Goal: Task Accomplishment & Management: Complete application form

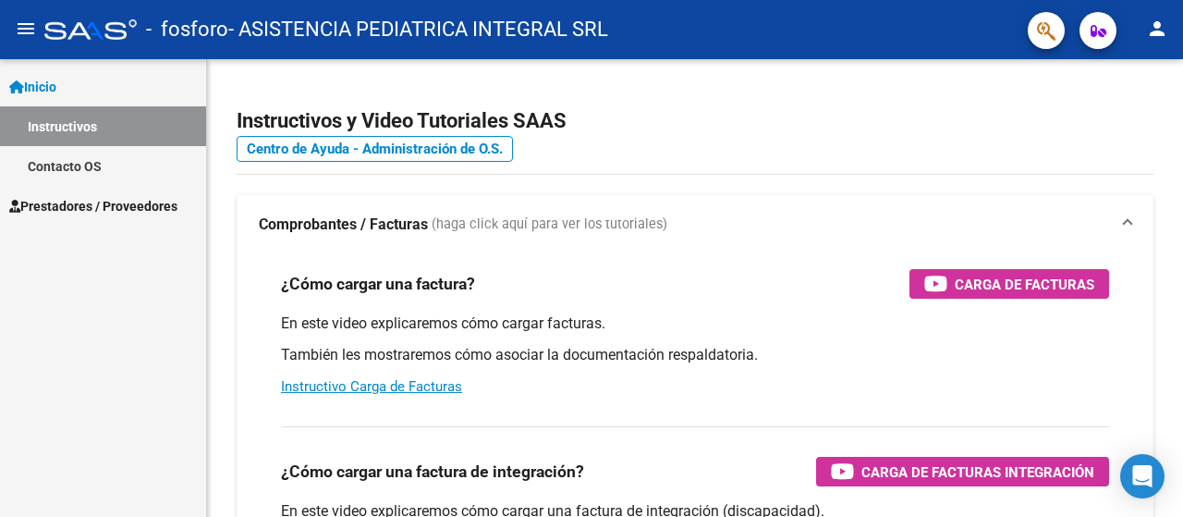
click at [57, 197] on span "Prestadores / Proveedores" at bounding box center [93, 206] width 168 height 20
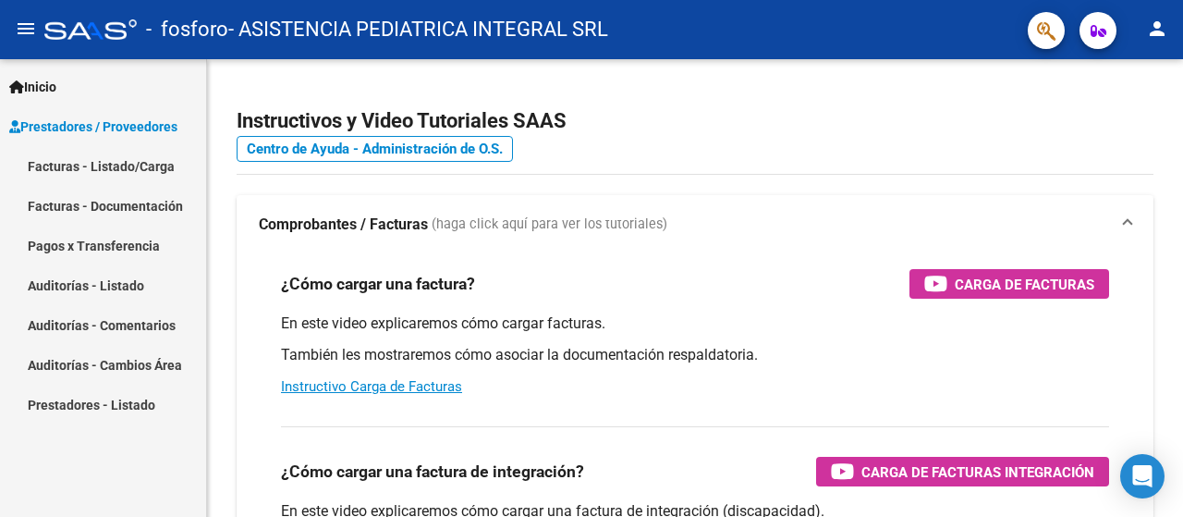
click at [79, 177] on link "Facturas - Listado/Carga" at bounding box center [103, 166] width 206 height 40
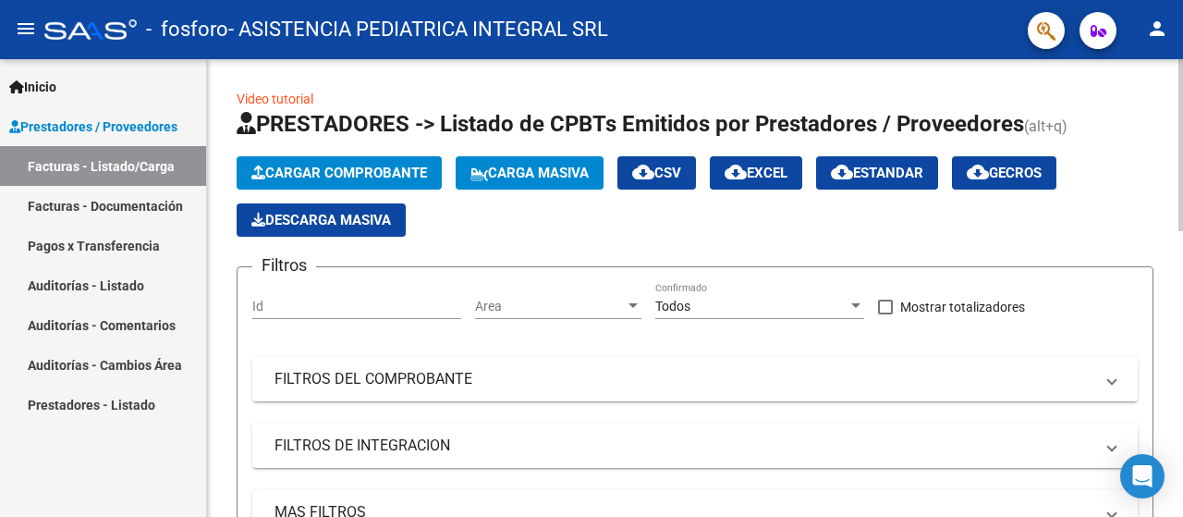
click at [398, 180] on span "Cargar Comprobante" at bounding box center [339, 173] width 176 height 17
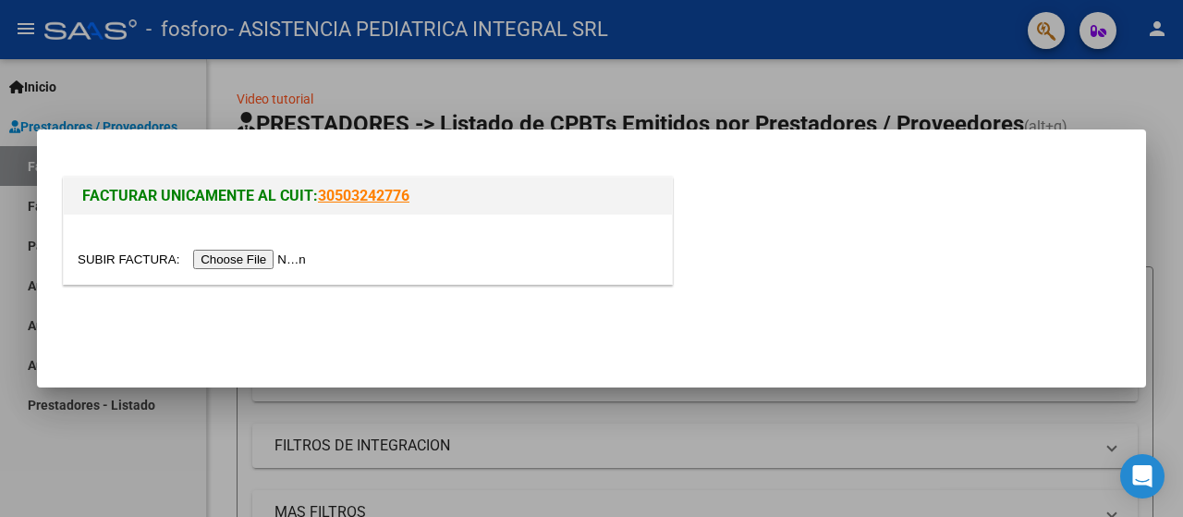
click at [233, 411] on div at bounding box center [591, 258] width 1183 height 517
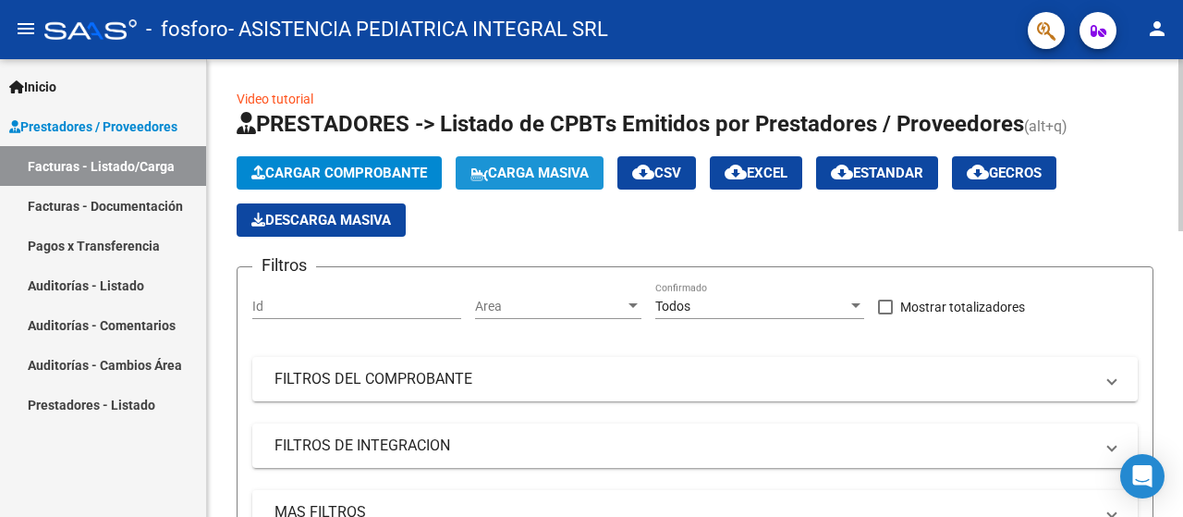
click at [521, 175] on span "Carga Masiva" at bounding box center [530, 173] width 118 height 17
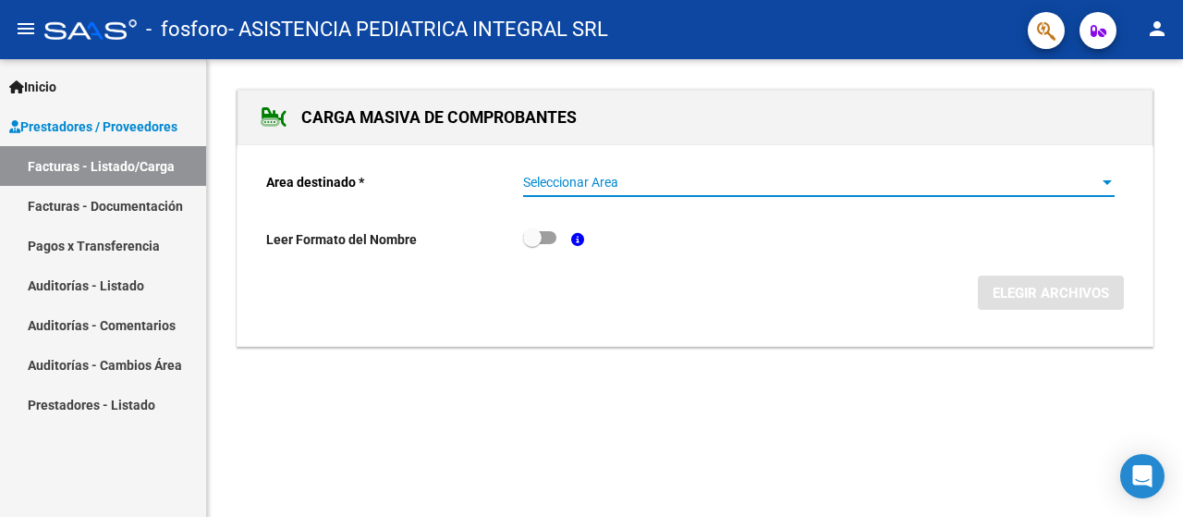
click at [543, 177] on span "Seleccionar Area" at bounding box center [810, 183] width 575 height 16
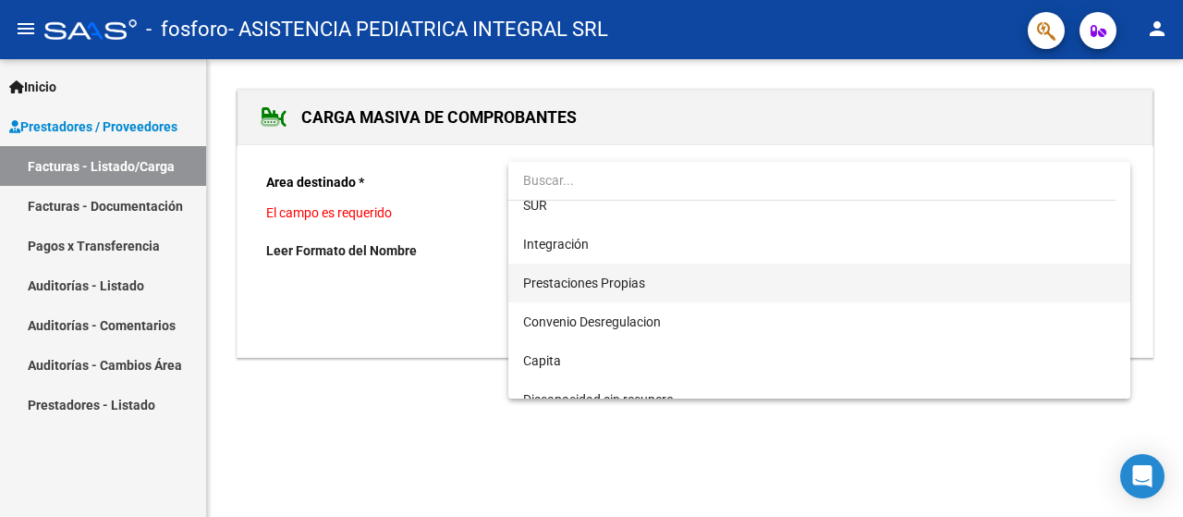
scroll to position [113, 0]
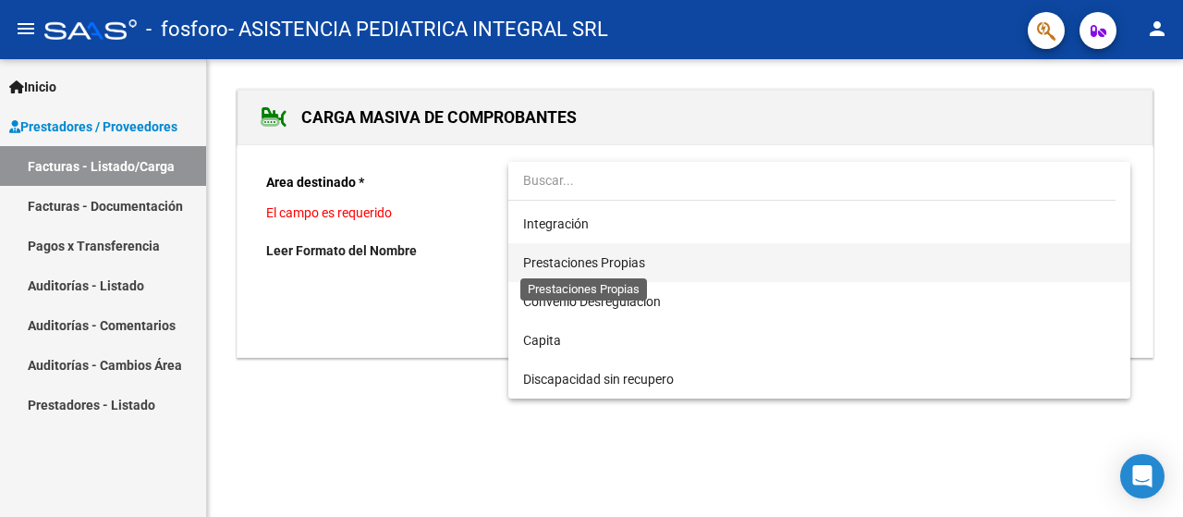
click at [588, 263] on span "Prestaciones Propias" at bounding box center [584, 262] width 122 height 15
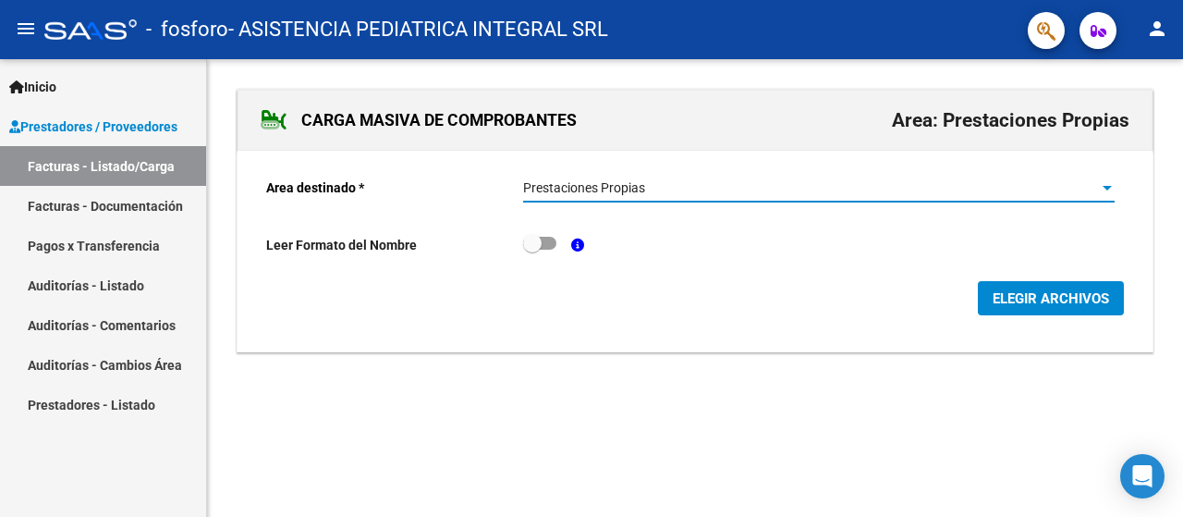
click at [532, 243] on span at bounding box center [532, 243] width 18 height 18
click at [532, 250] on input "checkbox" at bounding box center [532, 250] width 1 height 1
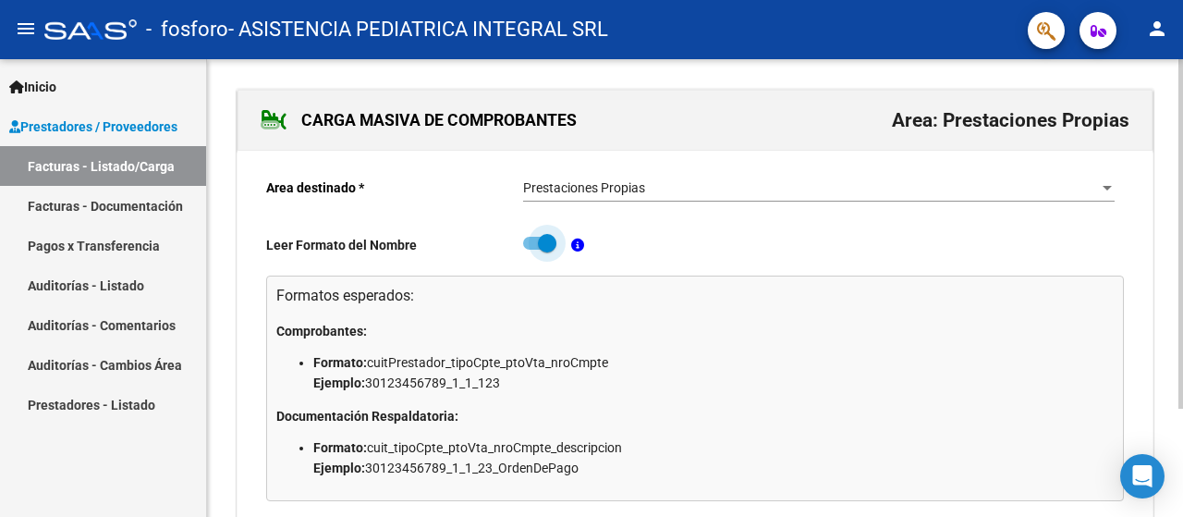
click at [545, 242] on span at bounding box center [547, 243] width 18 height 18
click at [533, 250] on input "checkbox" at bounding box center [532, 250] width 1 height 1
checkbox input "false"
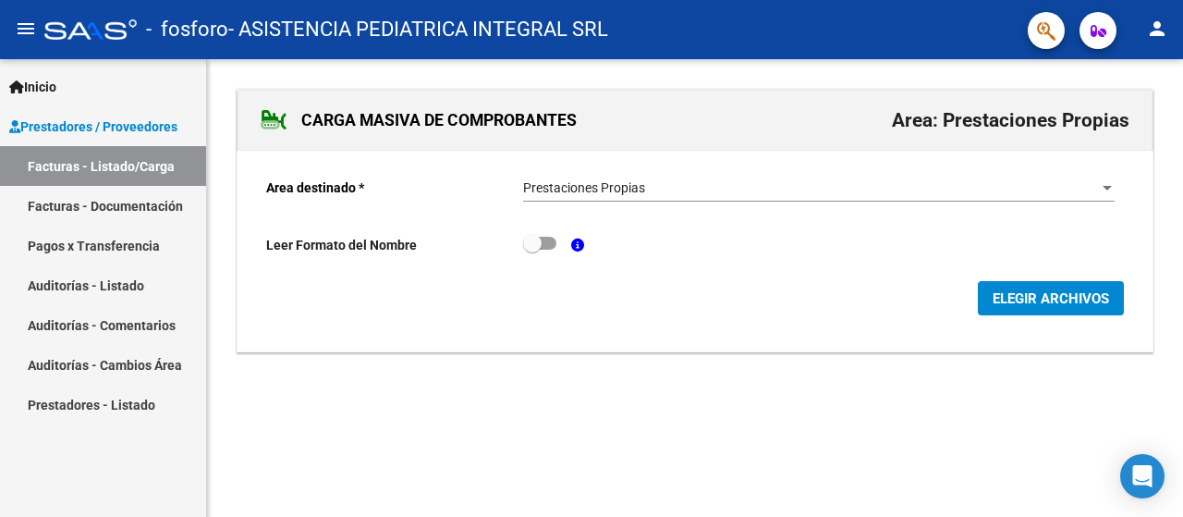
click at [1019, 296] on span "ELEGIR ARCHIVOS" at bounding box center [1051, 298] width 116 height 17
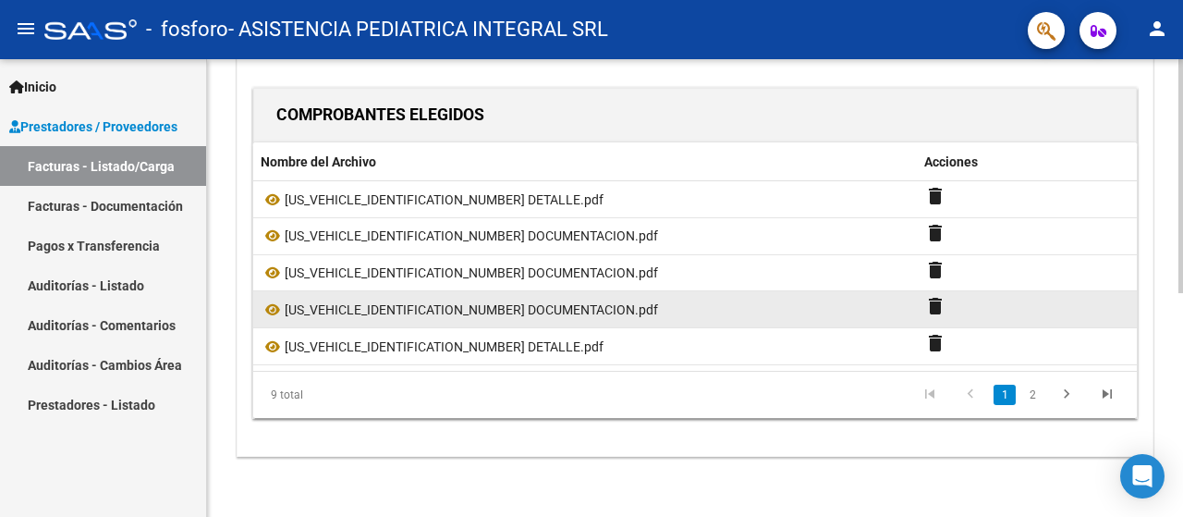
scroll to position [436, 0]
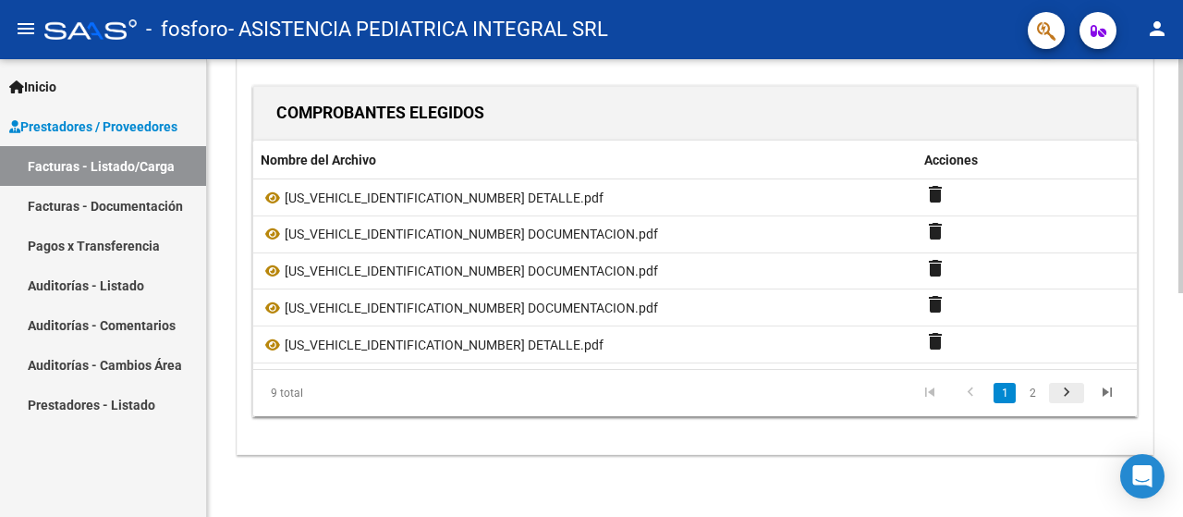
click at [1067, 389] on icon "go to next page" at bounding box center [1067, 395] width 24 height 22
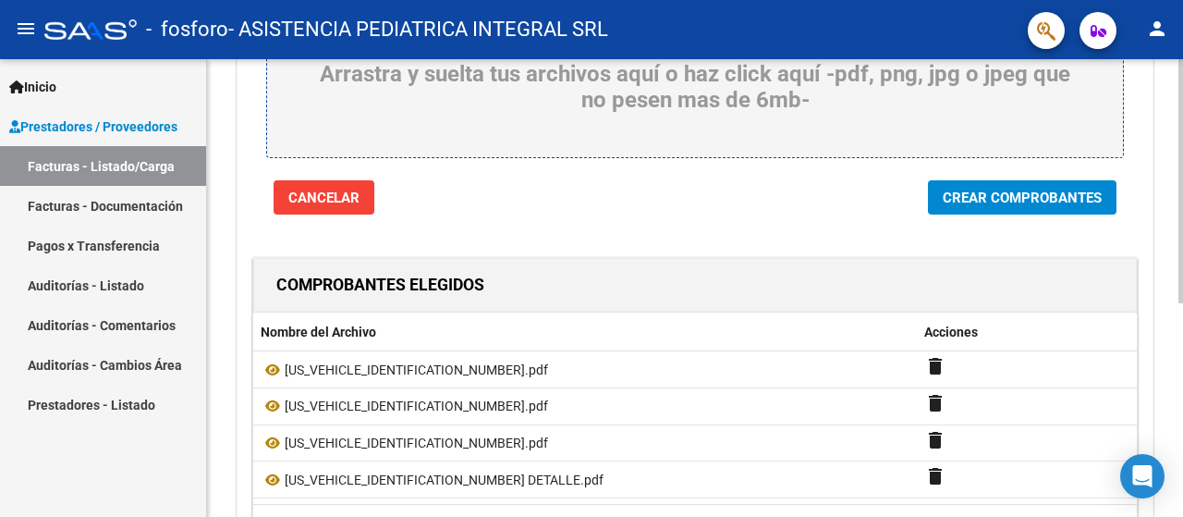
scroll to position [0, 0]
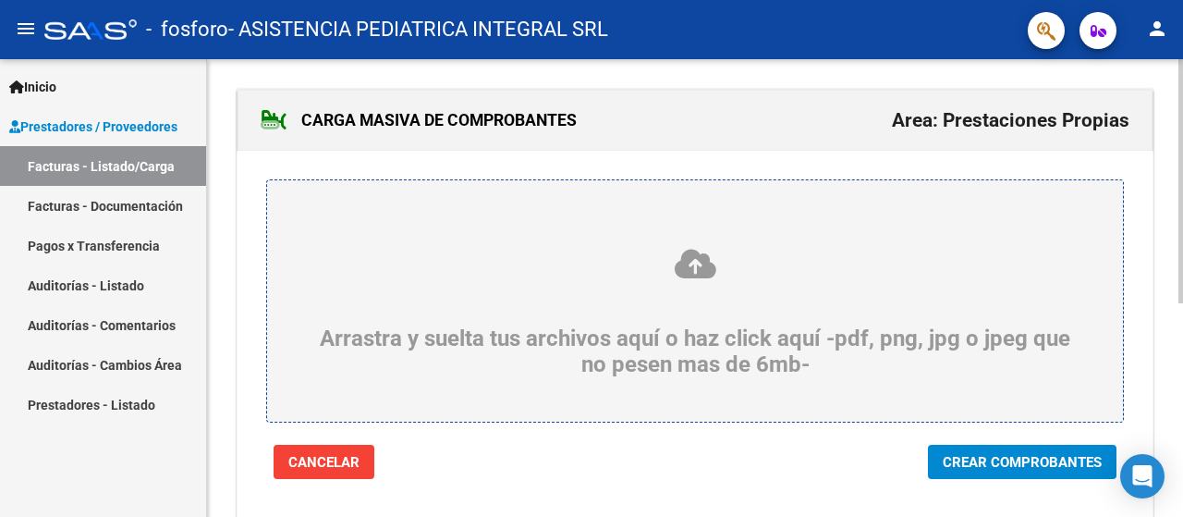
click at [990, 461] on span "Crear Comprobantes" at bounding box center [1022, 462] width 159 height 17
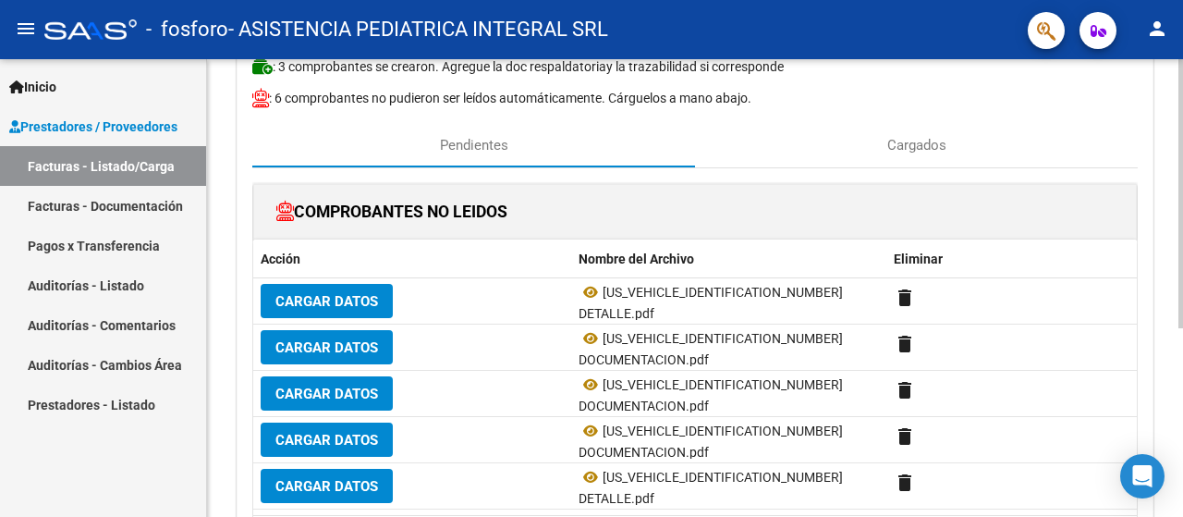
scroll to position [185, 0]
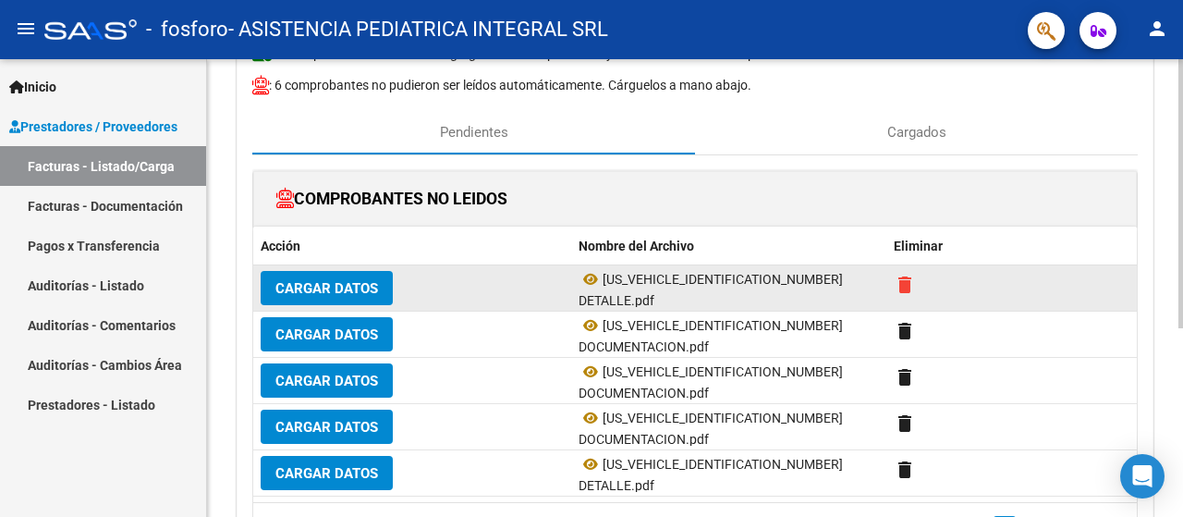
click at [907, 280] on mat-icon "delete" at bounding box center [905, 285] width 22 height 22
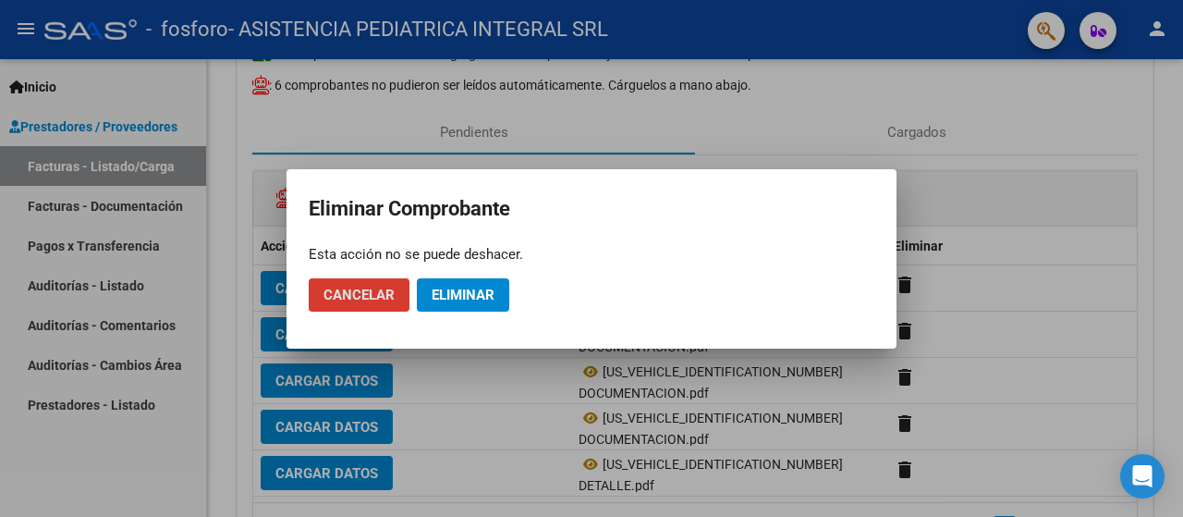
click at [483, 298] on span "Eliminar" at bounding box center [463, 295] width 63 height 17
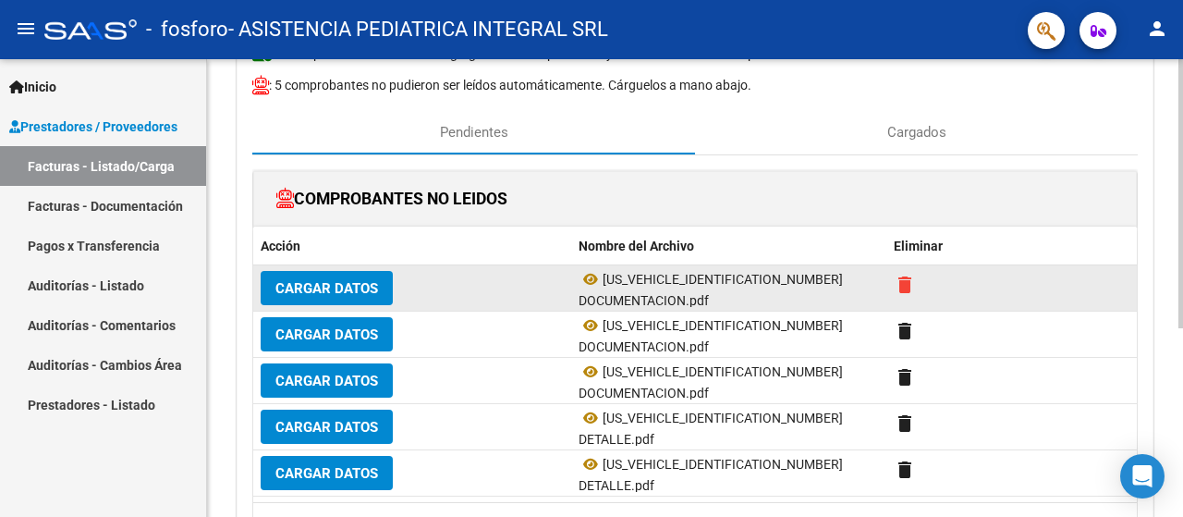
click at [911, 288] on mat-icon "delete" at bounding box center [905, 285] width 22 height 22
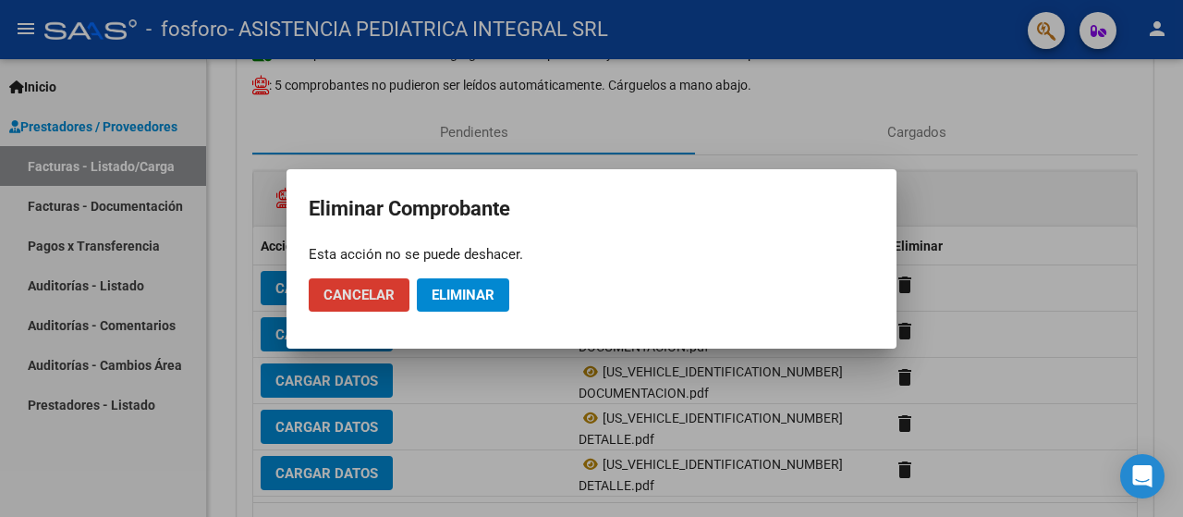
click at [486, 297] on span "Eliminar" at bounding box center [463, 295] width 63 height 17
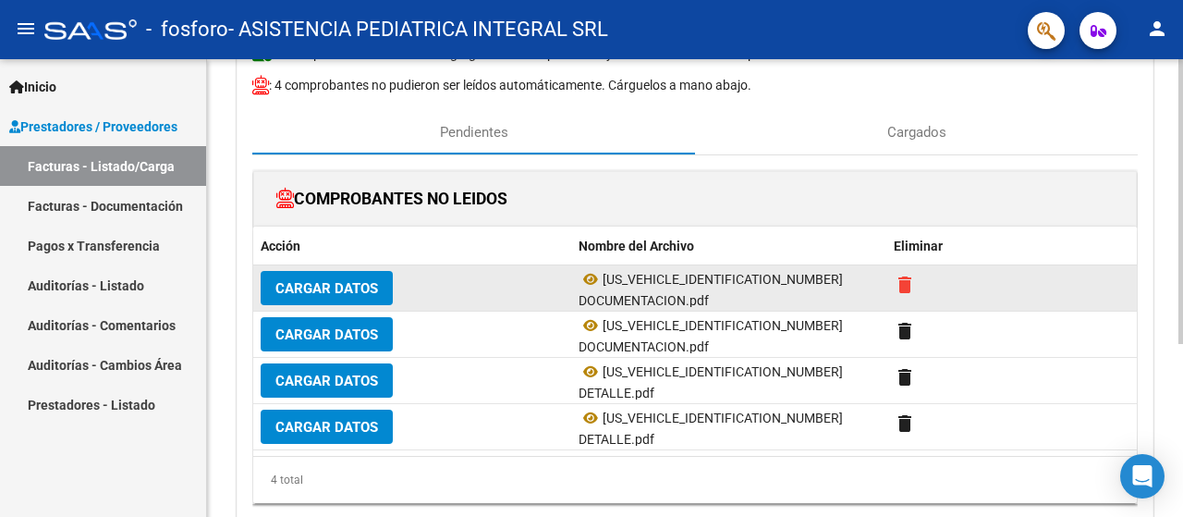
click at [903, 283] on mat-icon "delete" at bounding box center [905, 285] width 22 height 22
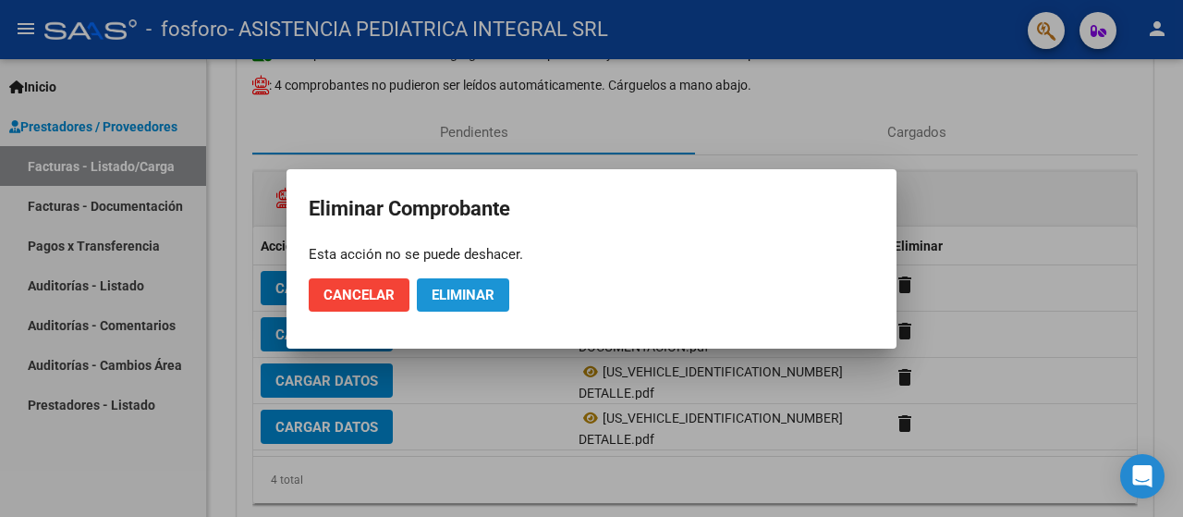
click at [474, 308] on button "Eliminar" at bounding box center [463, 294] width 92 height 33
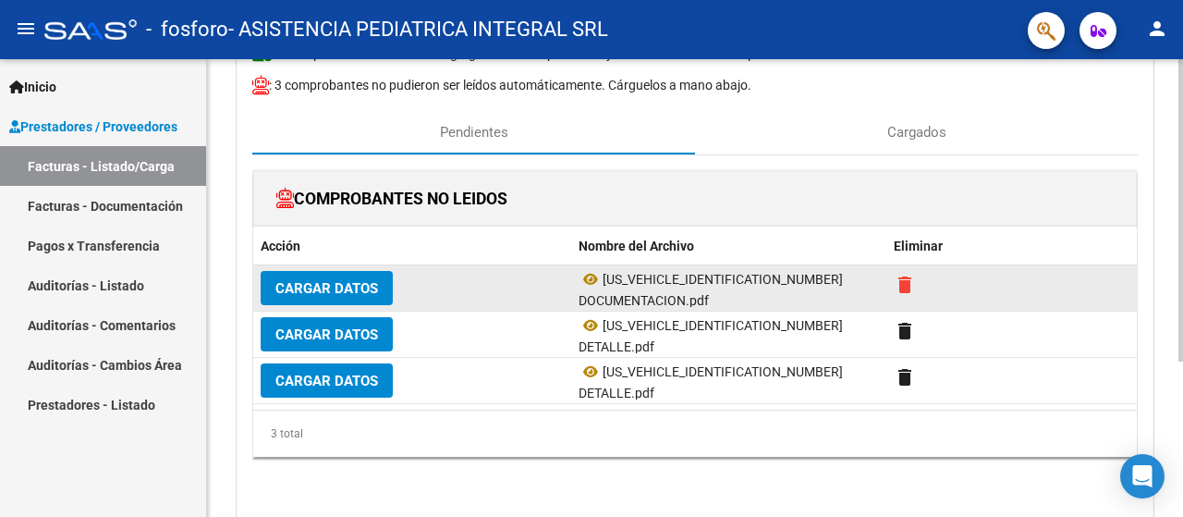
click at [899, 278] on mat-icon "delete" at bounding box center [905, 285] width 22 height 22
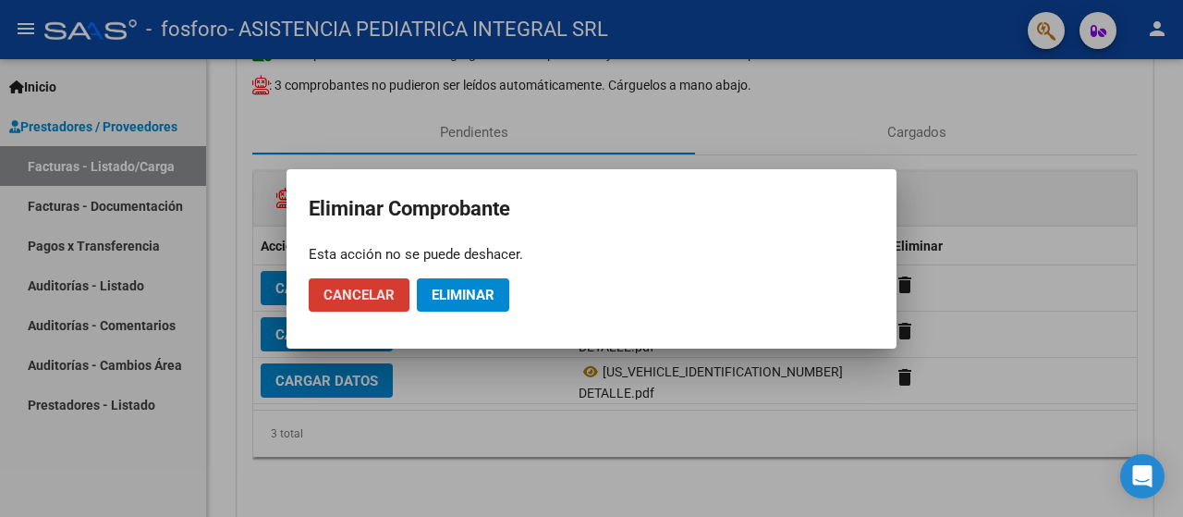
click at [470, 299] on span "Eliminar" at bounding box center [463, 295] width 63 height 17
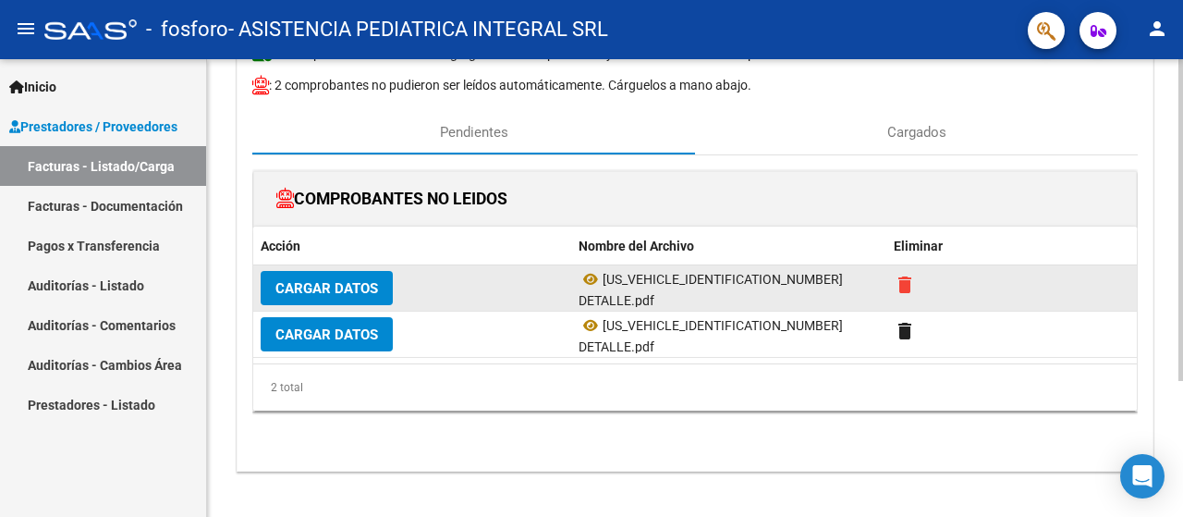
click at [907, 278] on mat-icon "delete" at bounding box center [905, 285] width 22 height 22
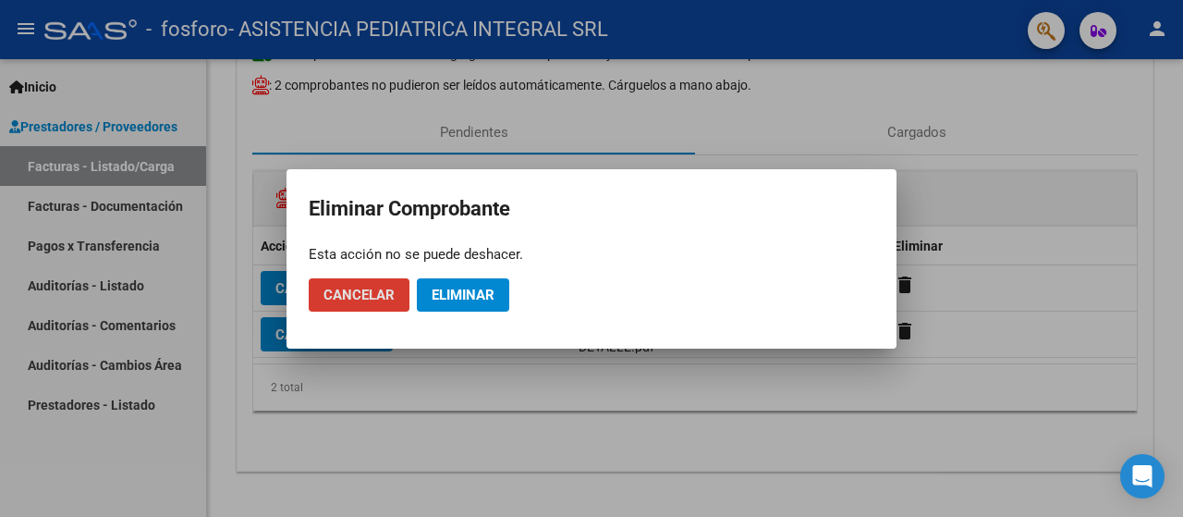
click at [479, 297] on span "Eliminar" at bounding box center [463, 295] width 63 height 17
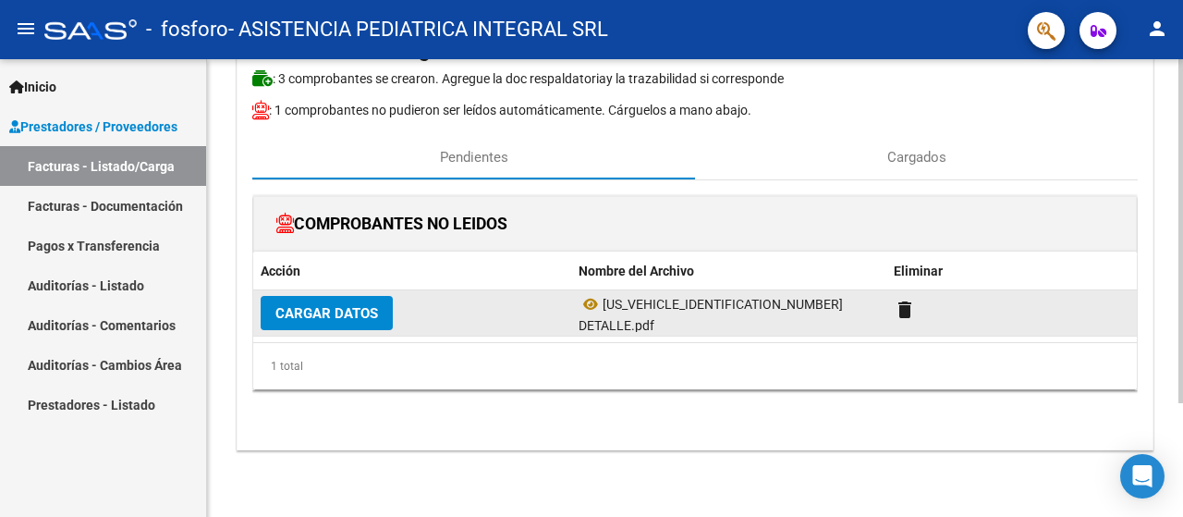
scroll to position [152, 0]
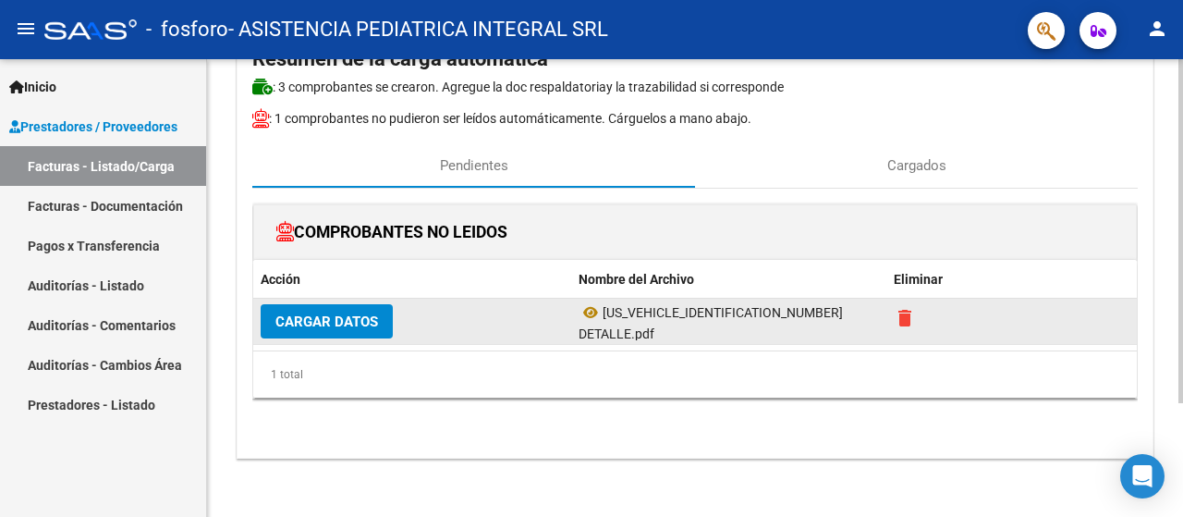
click at [897, 324] on mat-icon "delete" at bounding box center [905, 318] width 22 height 22
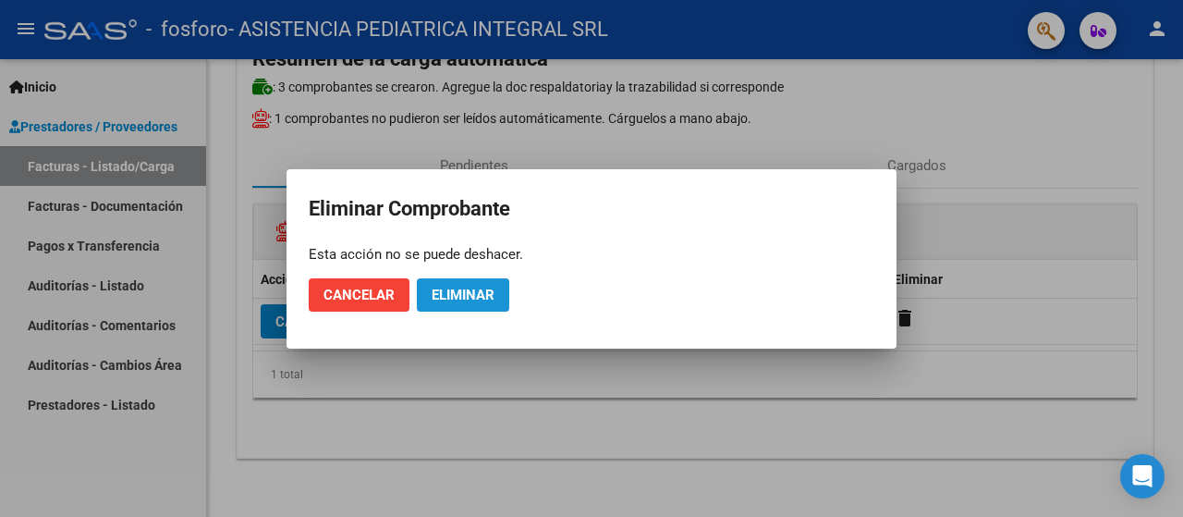
click at [488, 291] on span "Eliminar" at bounding box center [463, 295] width 63 height 17
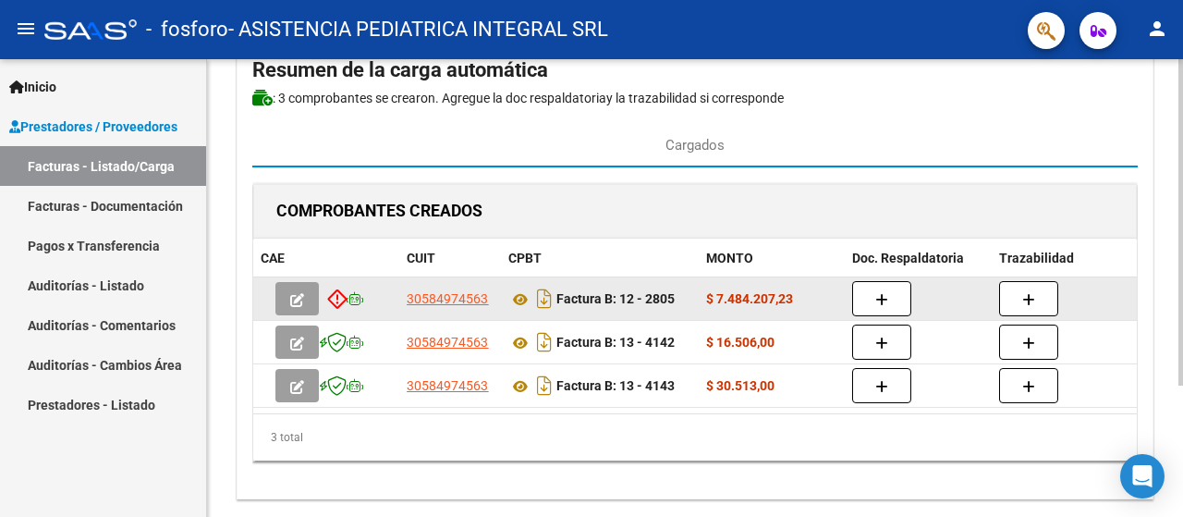
scroll to position [183, 0]
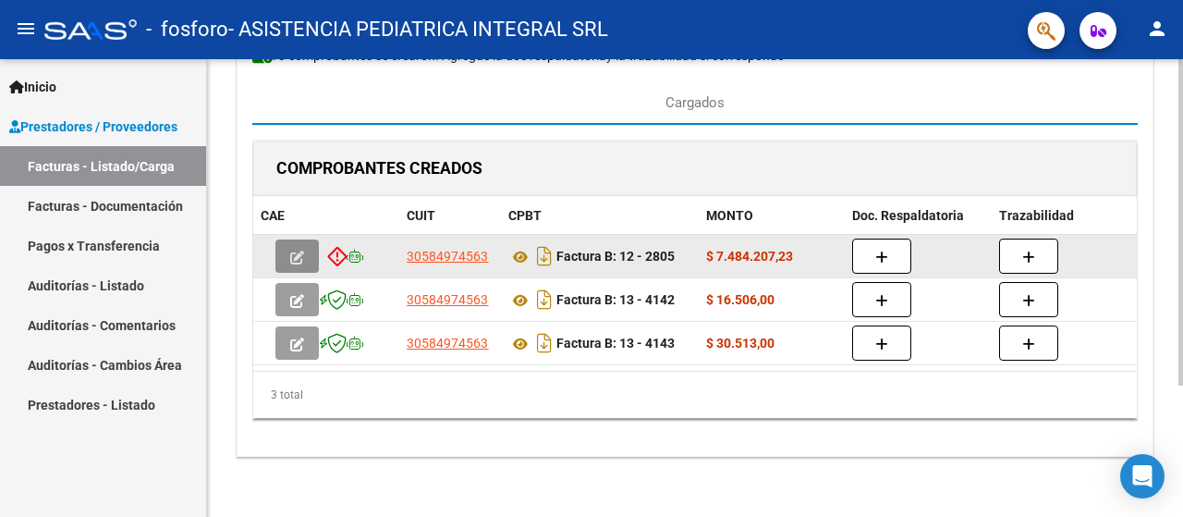
click at [298, 243] on button "button" at bounding box center [296, 255] width 43 height 33
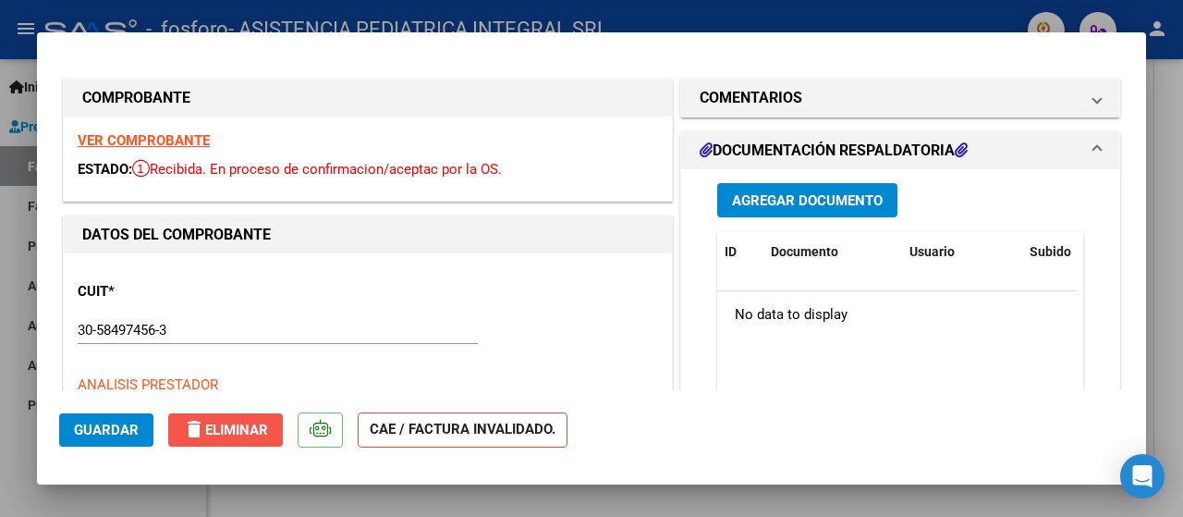
click at [247, 422] on span "delete Eliminar" at bounding box center [225, 430] width 85 height 17
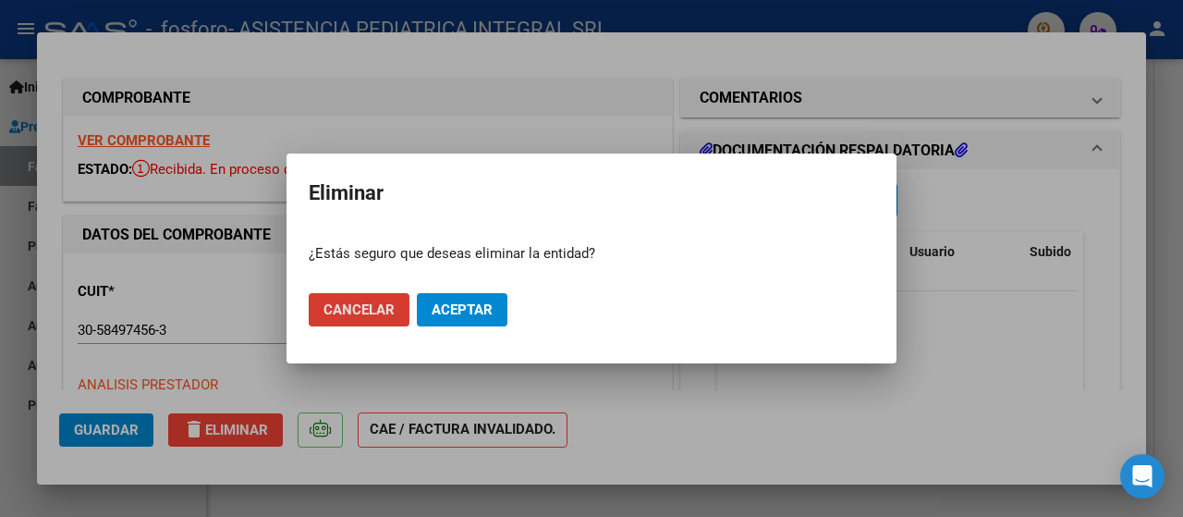
click at [452, 308] on span "Aceptar" at bounding box center [462, 309] width 61 height 17
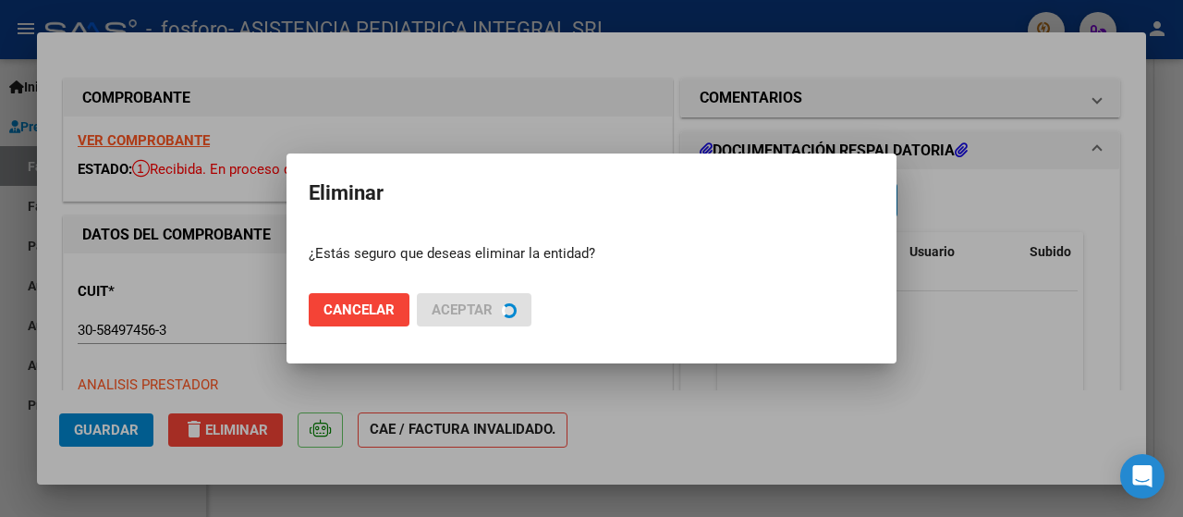
type input "$ 0,00"
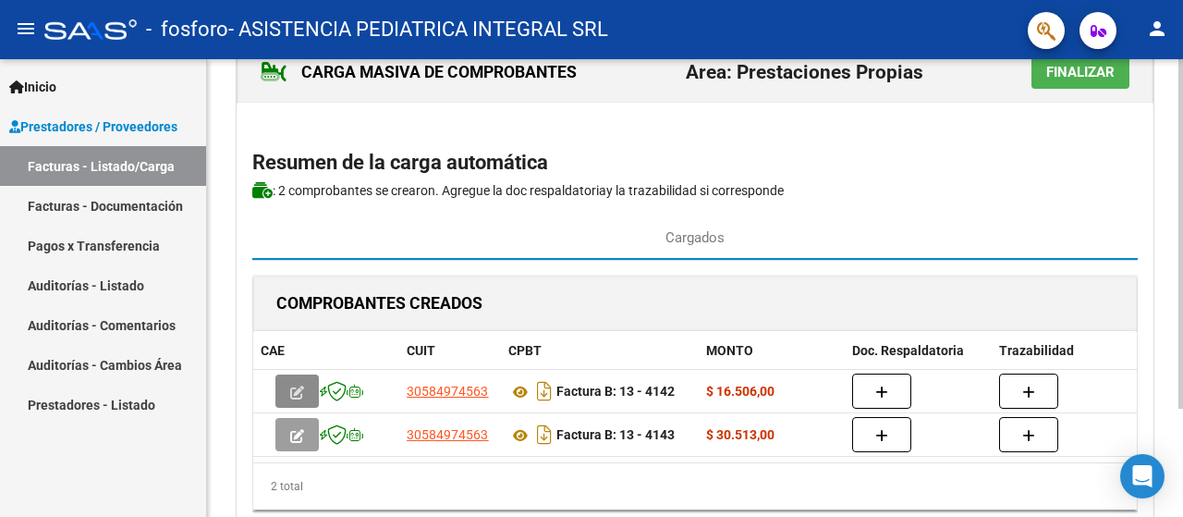
scroll to position [141, 0]
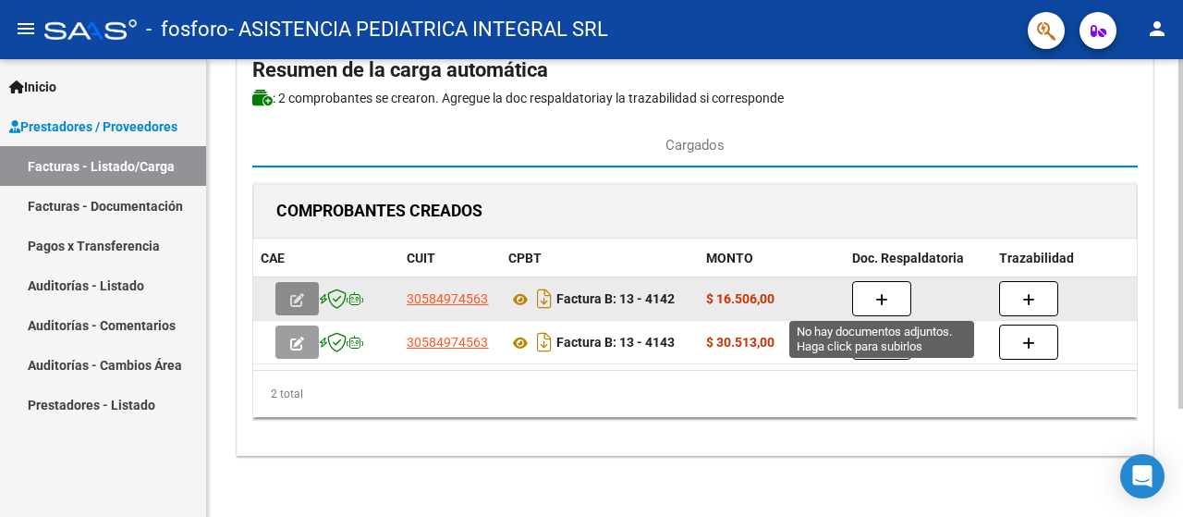
click at [884, 295] on icon "button" at bounding box center [881, 300] width 13 height 14
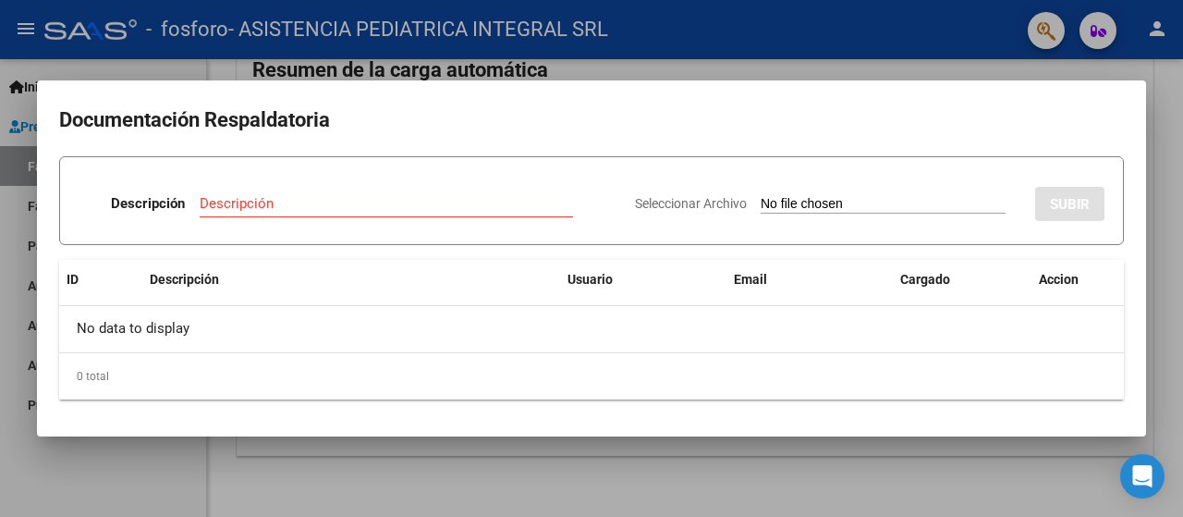
click at [650, 206] on span "Seleccionar Archivo" at bounding box center [691, 203] width 112 height 15
click at [761, 206] on input "Seleccionar Archivo" at bounding box center [883, 205] width 245 height 18
type input "C:\fakepath\[US_VEHICLE_IDENTIFICATION_NUMBER] DETALLE.pdf"
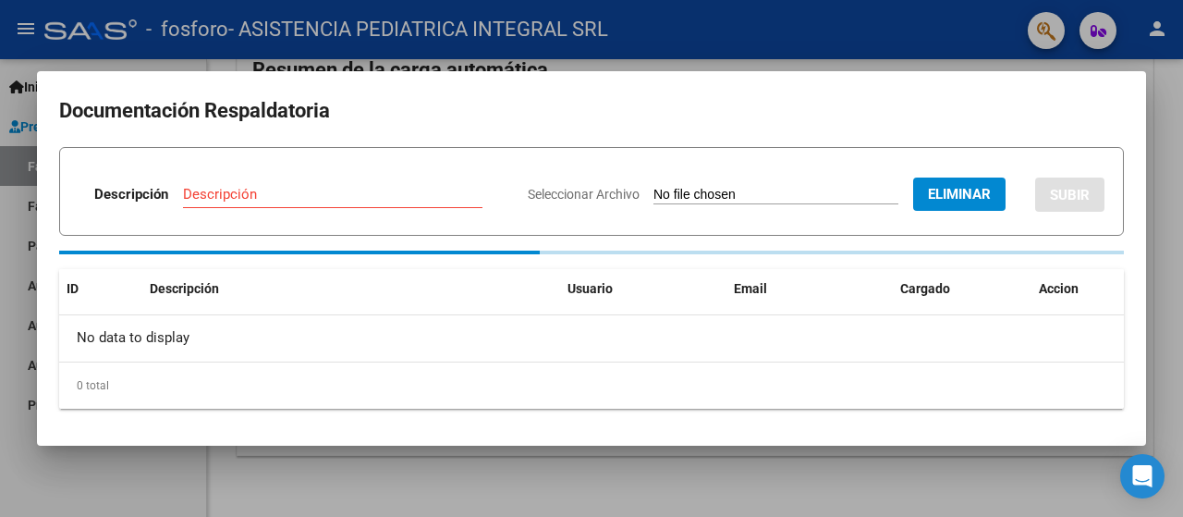
click at [435, 192] on input "Descripción" at bounding box center [333, 194] width 300 height 17
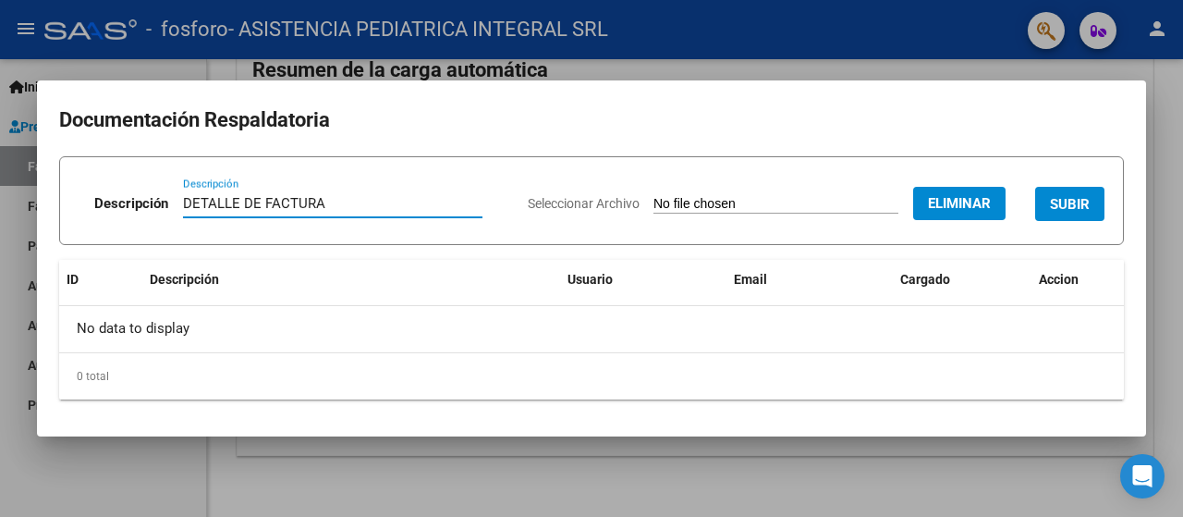
type input "DETALLE DE FACTURA"
click at [1056, 198] on span "SUBIR" at bounding box center [1070, 204] width 40 height 17
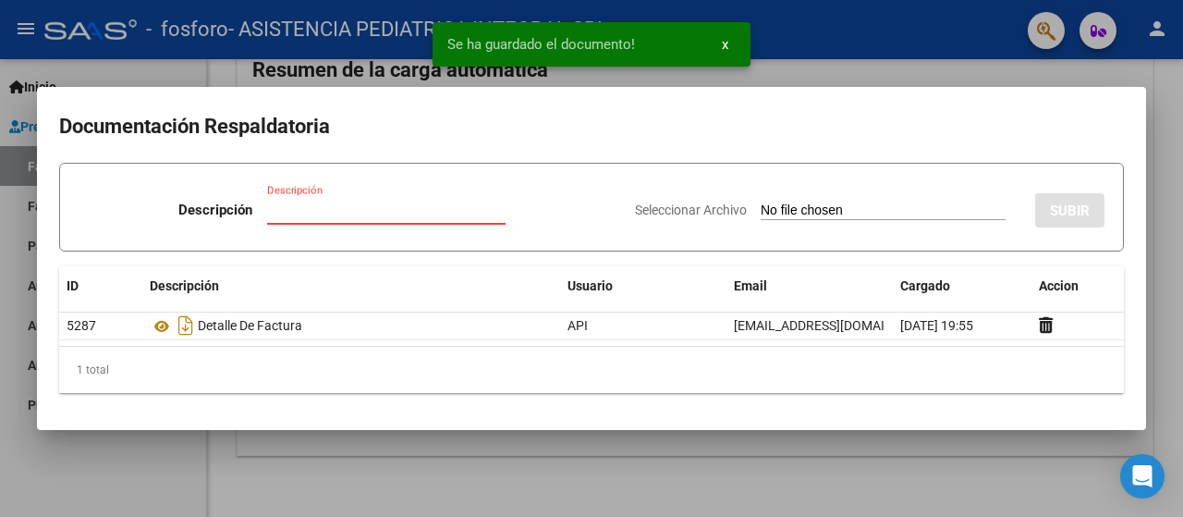
click at [349, 204] on input "Descripción" at bounding box center [386, 210] width 239 height 17
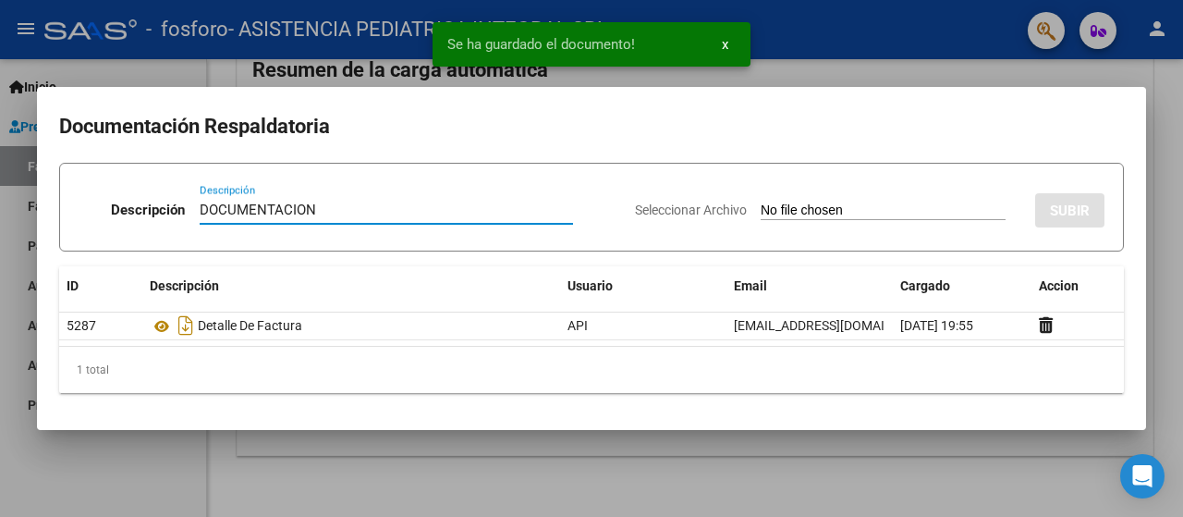
type input "DOCUMENTACION"
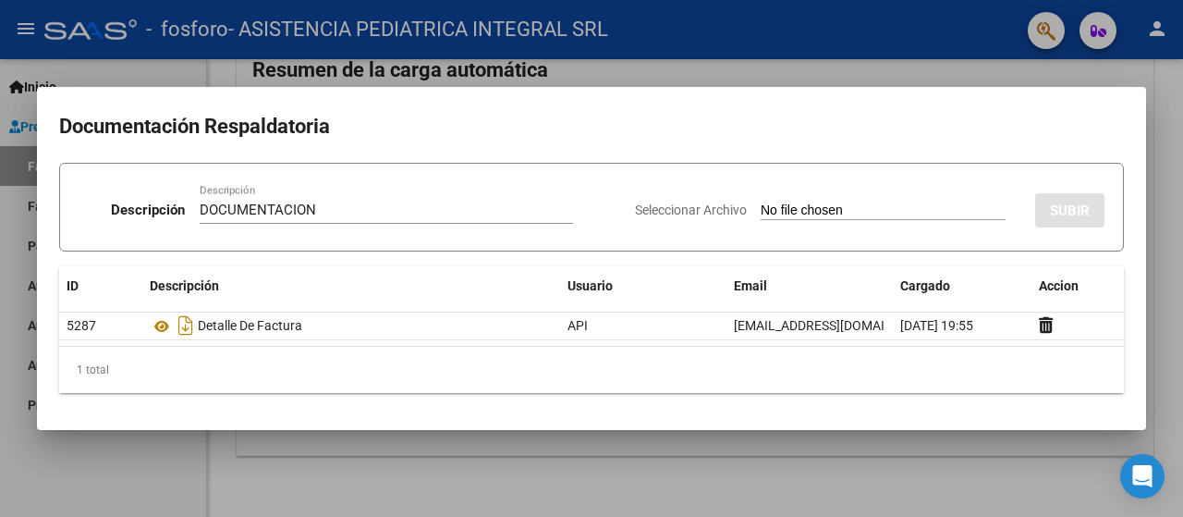
click at [635, 212] on span "Seleccionar Archivo" at bounding box center [691, 209] width 112 height 15
click at [761, 212] on input "Seleccionar Archivo" at bounding box center [883, 211] width 245 height 18
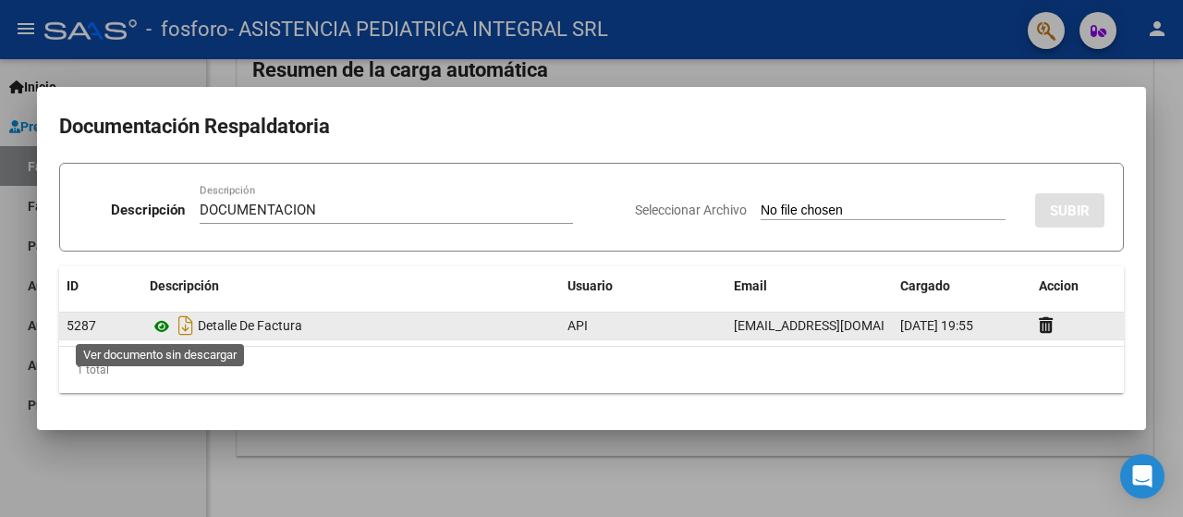
click at [161, 324] on icon at bounding box center [162, 326] width 24 height 22
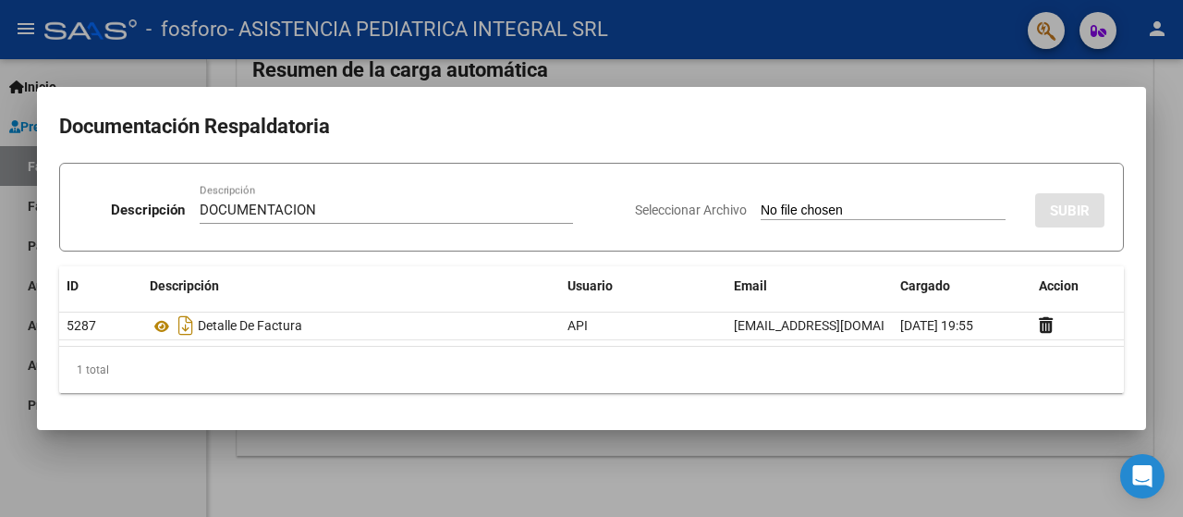
click at [648, 210] on span "Seleccionar Archivo" at bounding box center [691, 209] width 112 height 15
click at [761, 210] on input "Seleccionar Archivo" at bounding box center [883, 211] width 245 height 18
type input "C:\fakepath\[US_VEHICLE_IDENTIFICATION_NUMBER] DOCUMENTACION.pdf"
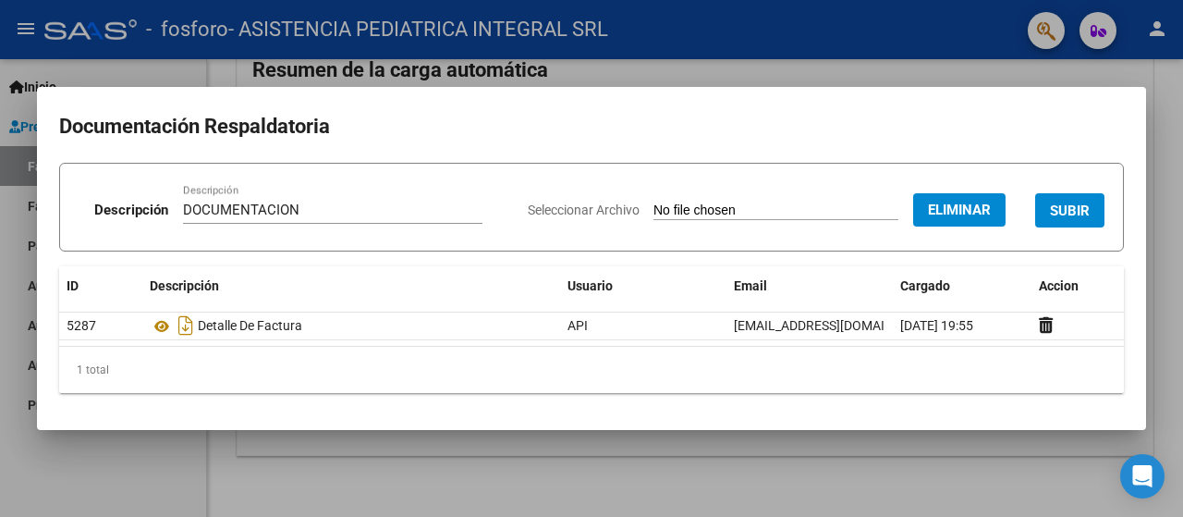
click at [1060, 206] on span "SUBIR" at bounding box center [1070, 210] width 40 height 17
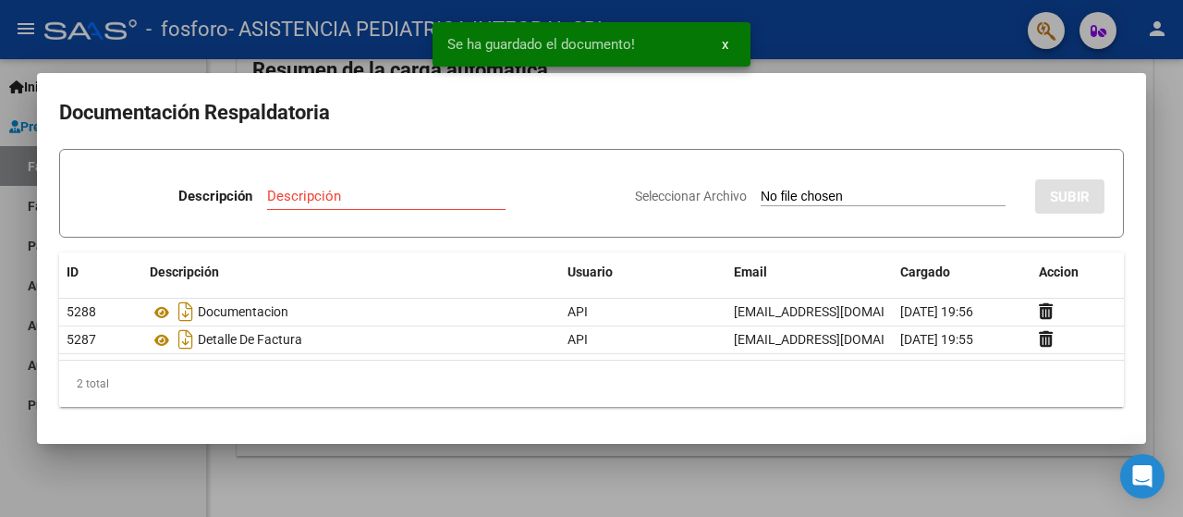
click at [523, 455] on div at bounding box center [591, 258] width 1183 height 517
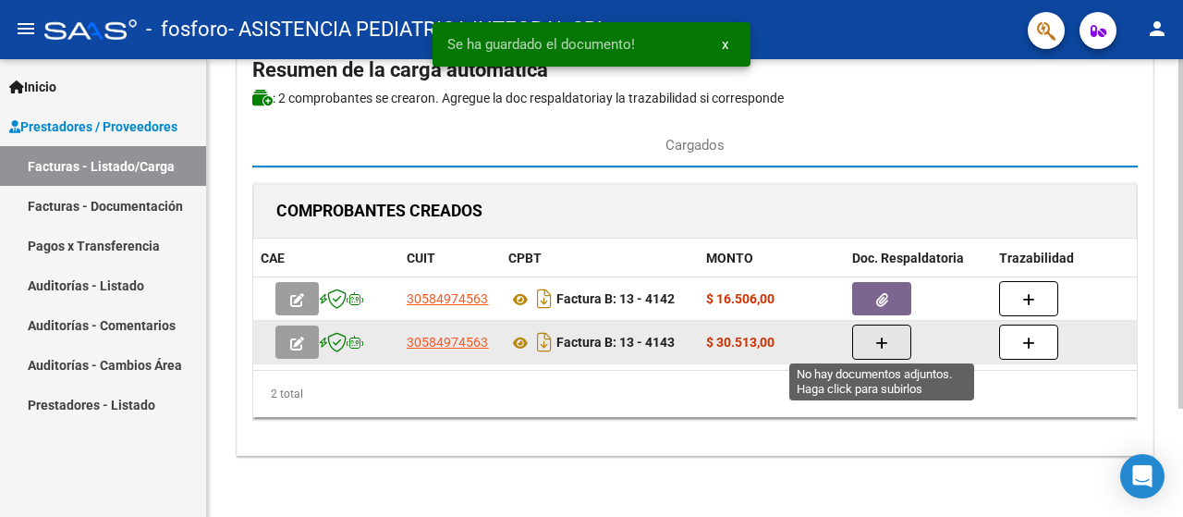
click at [890, 352] on button "button" at bounding box center [881, 341] width 59 height 35
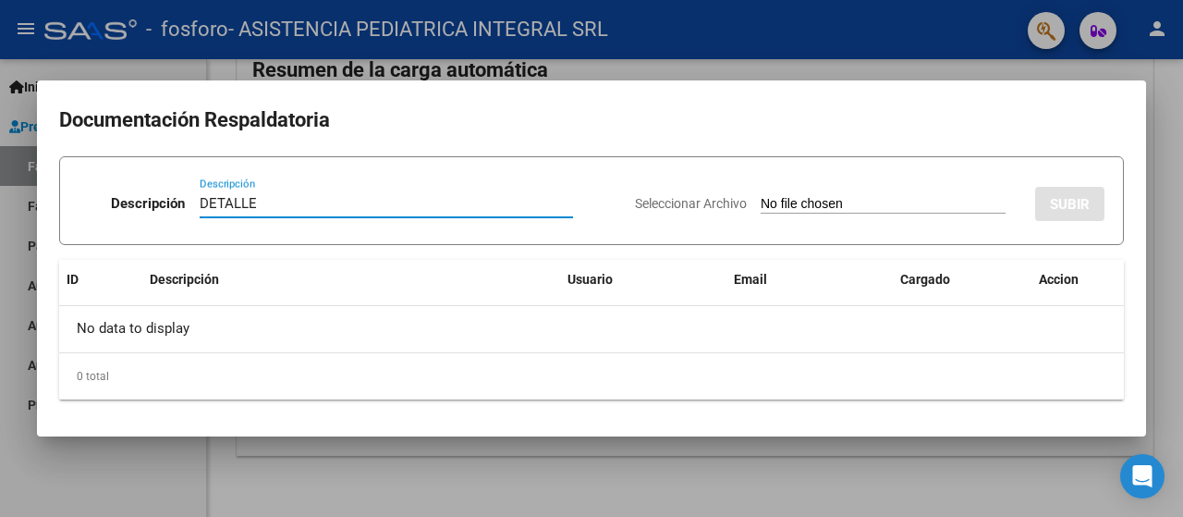
type input "DETALLE"
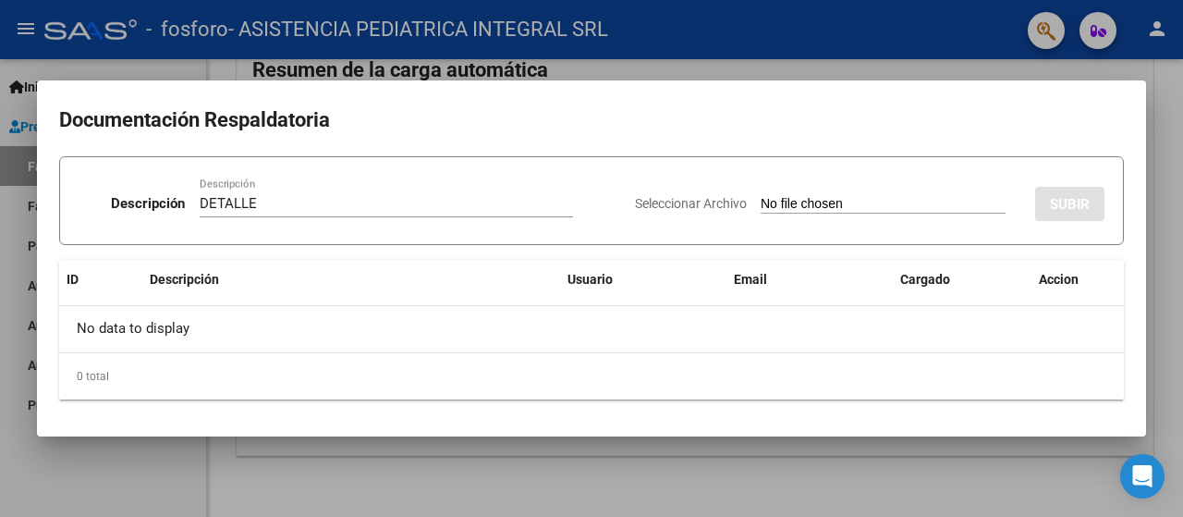
click at [635, 197] on span "Seleccionar Archivo" at bounding box center [691, 203] width 112 height 15
click at [761, 197] on input "Seleccionar Archivo" at bounding box center [883, 205] width 245 height 18
type input "C:\fakepath\[US_VEHICLE_IDENTIFICATION_NUMBER] DETALLE.pdf"
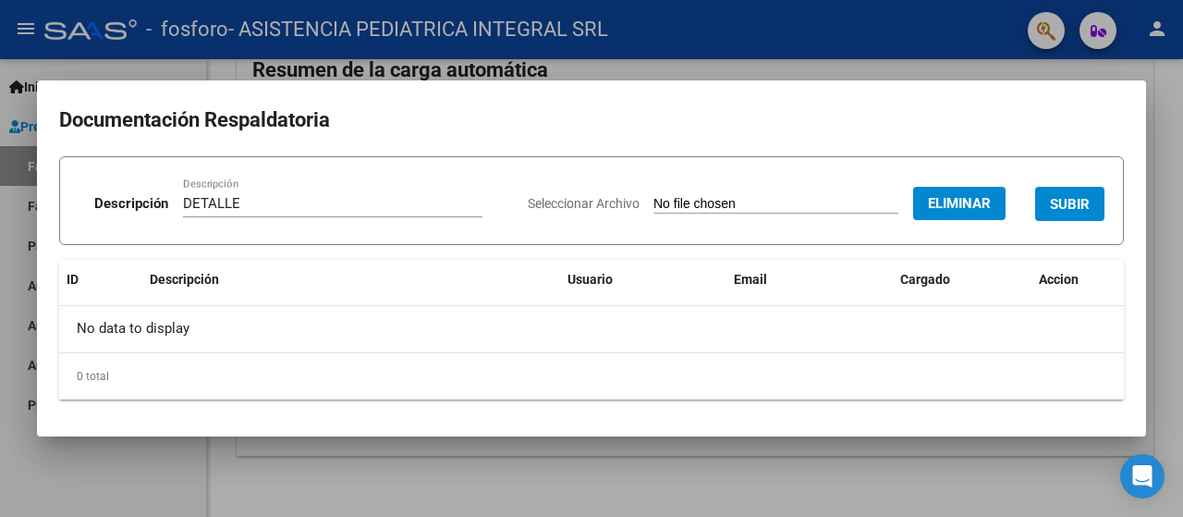
click at [1052, 202] on span "SUBIR" at bounding box center [1070, 204] width 40 height 17
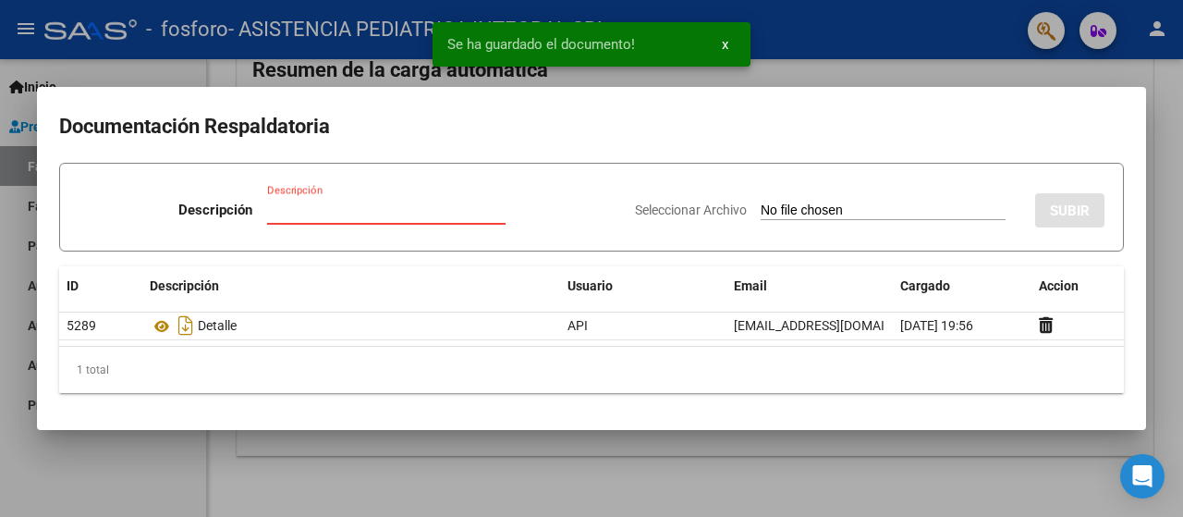
click at [306, 212] on input "Descripción" at bounding box center [386, 210] width 239 height 17
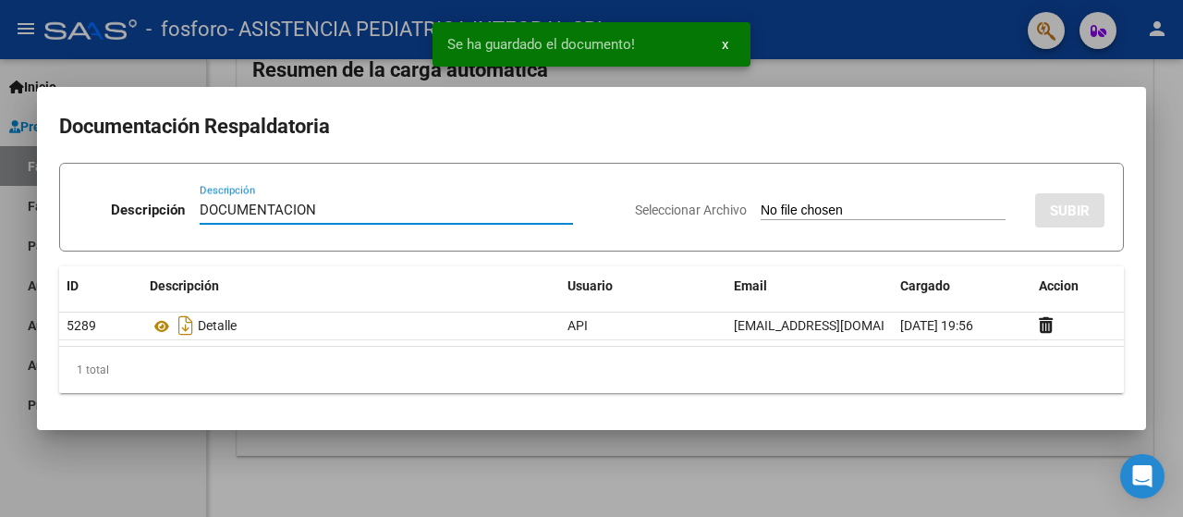
type input "DOCUMENTACION"
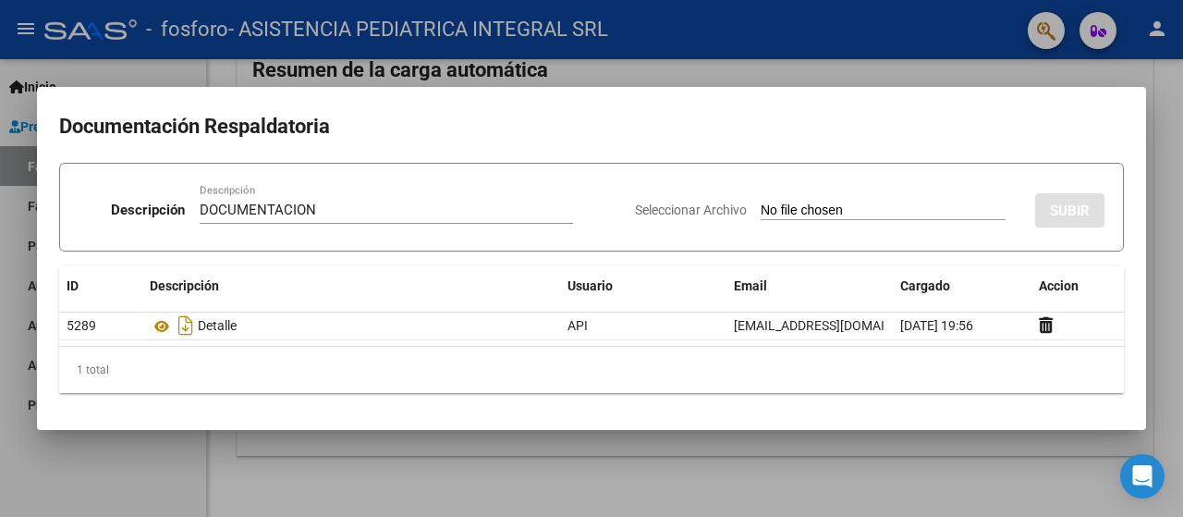
click at [635, 217] on span "Seleccionar Archivo" at bounding box center [691, 209] width 112 height 15
click at [761, 217] on input "Seleccionar Archivo" at bounding box center [883, 211] width 245 height 18
type input "C:\fakepath\[US_VEHICLE_IDENTIFICATION_NUMBER] DOCUMENTACION.pdf"
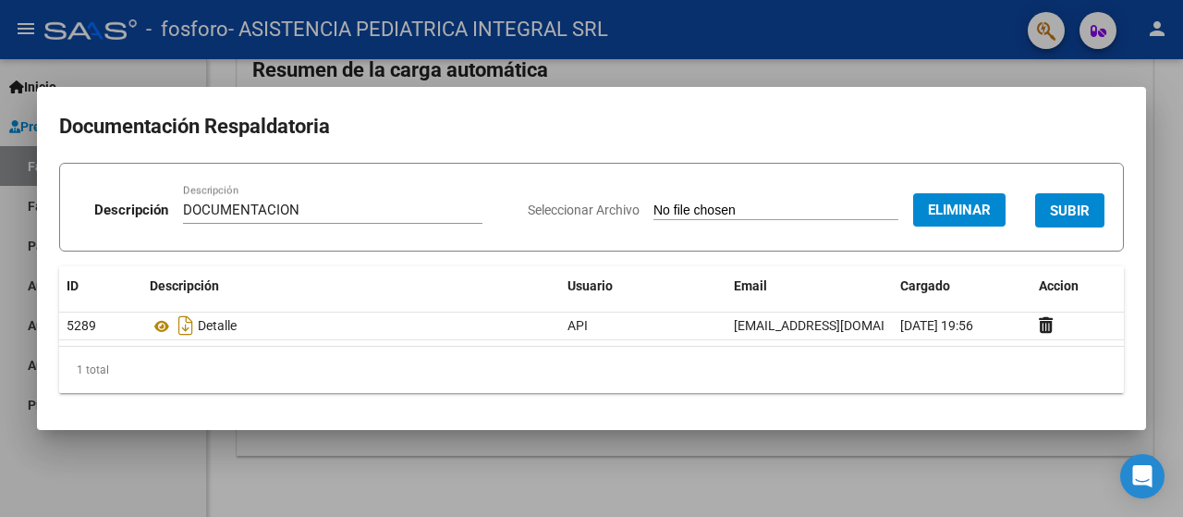
click at [1071, 202] on span "SUBIR" at bounding box center [1070, 210] width 40 height 17
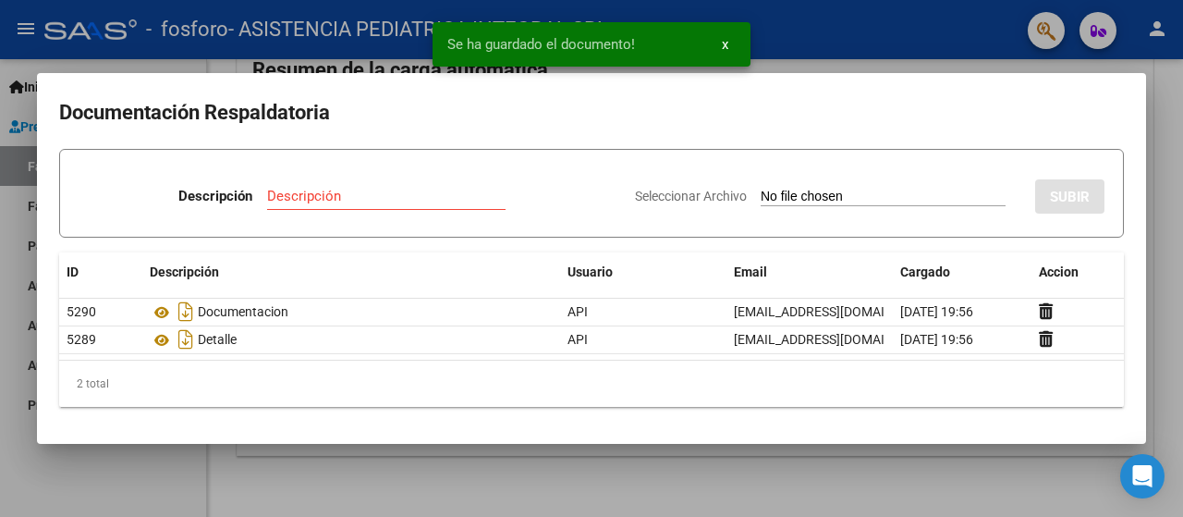
click at [638, 464] on div at bounding box center [591, 258] width 1183 height 517
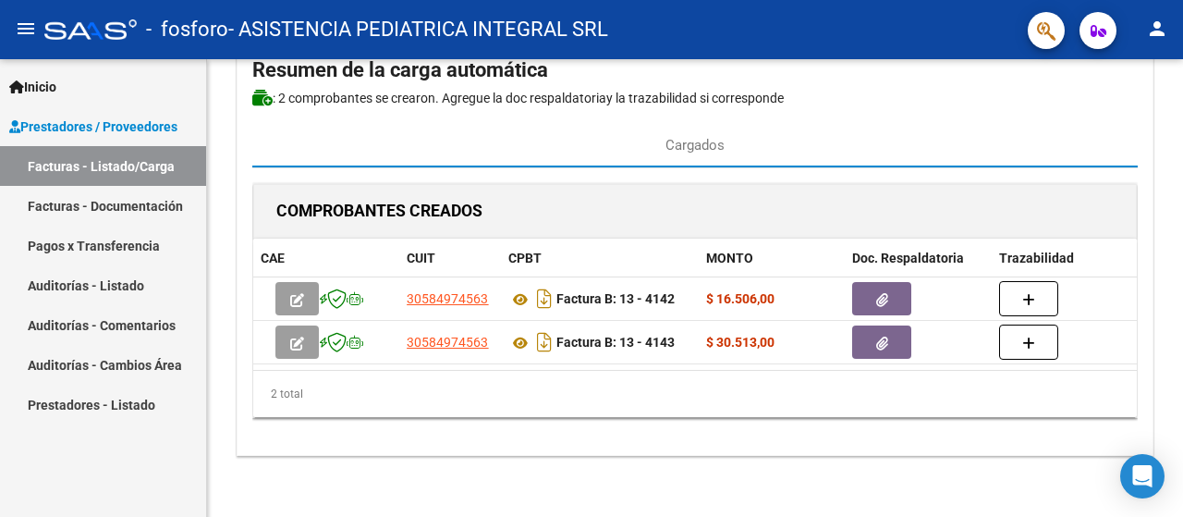
click at [141, 175] on link "Facturas - Listado/Carga" at bounding box center [103, 166] width 206 height 40
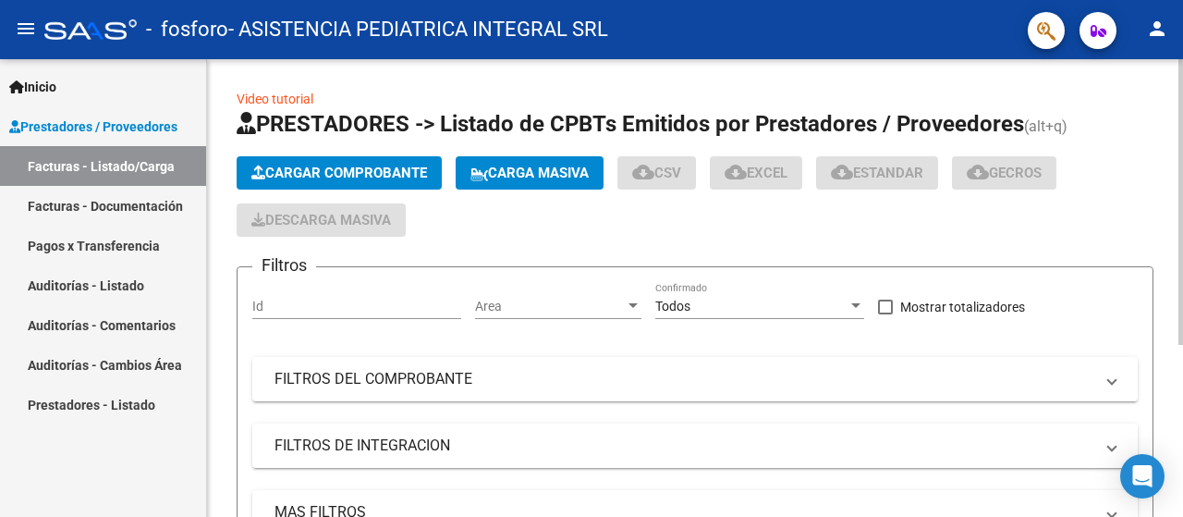
click at [281, 169] on span "Cargar Comprobante" at bounding box center [339, 173] width 176 height 17
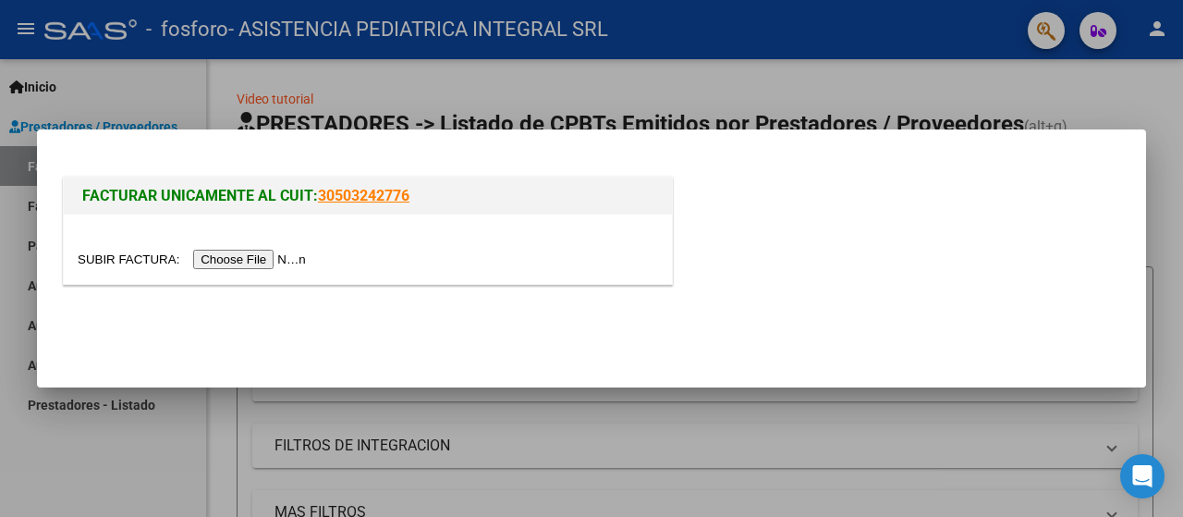
click at [250, 253] on input "file" at bounding box center [195, 259] width 234 height 19
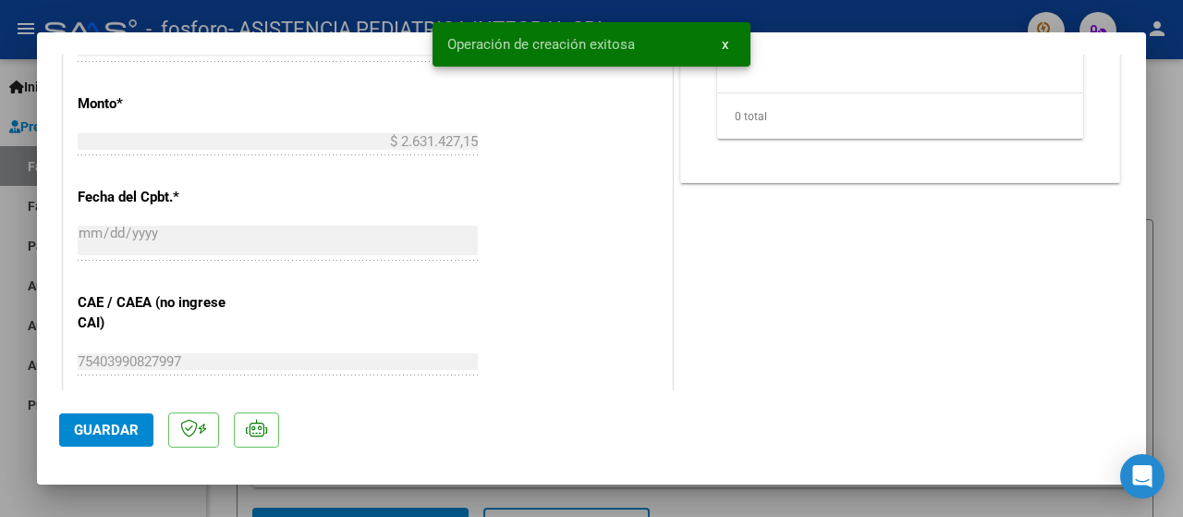
scroll to position [832, 0]
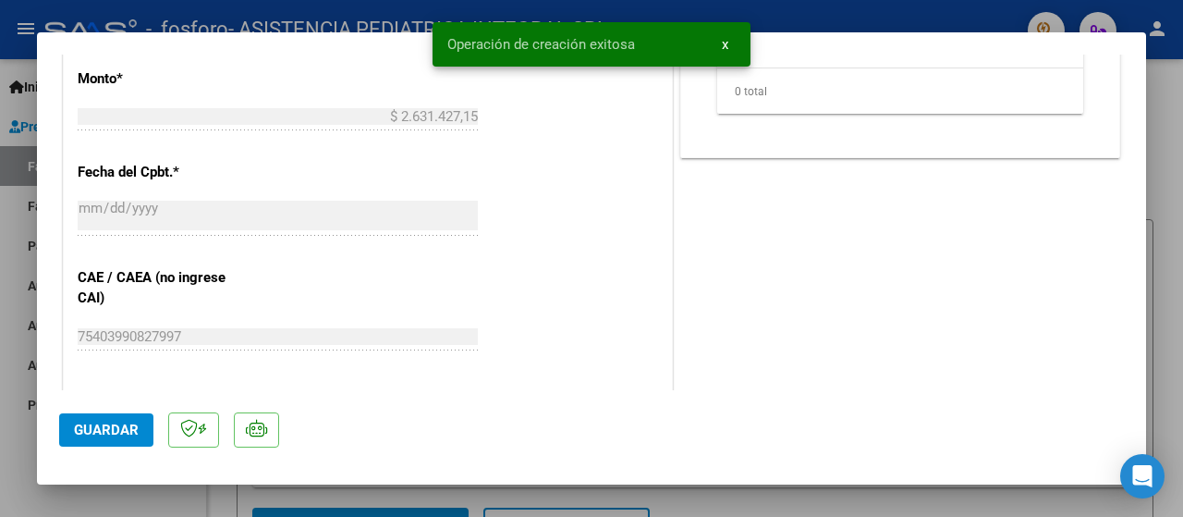
click at [83, 439] on button "Guardar" at bounding box center [106, 429] width 94 height 33
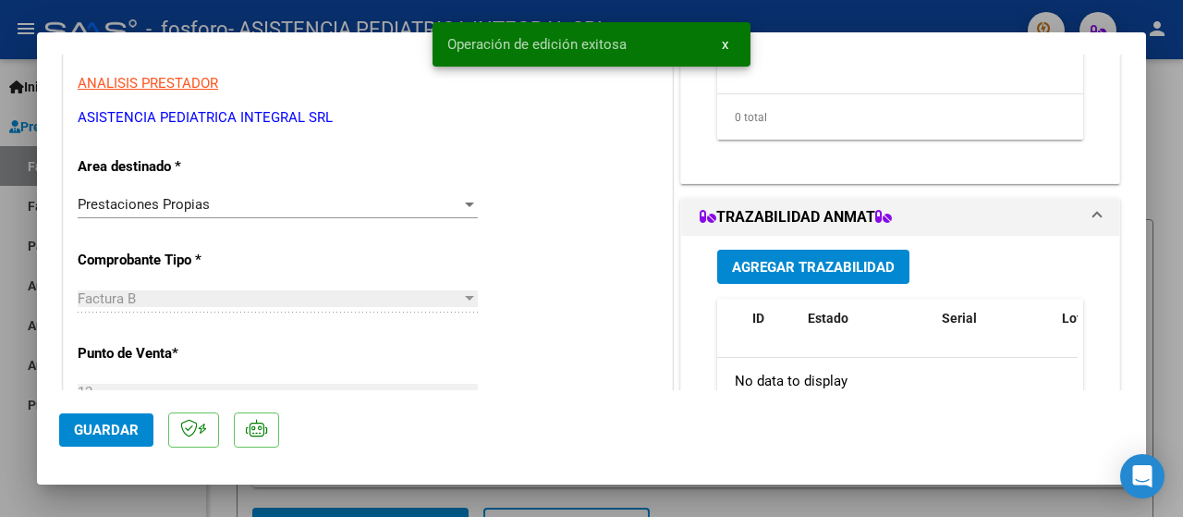
scroll to position [0, 0]
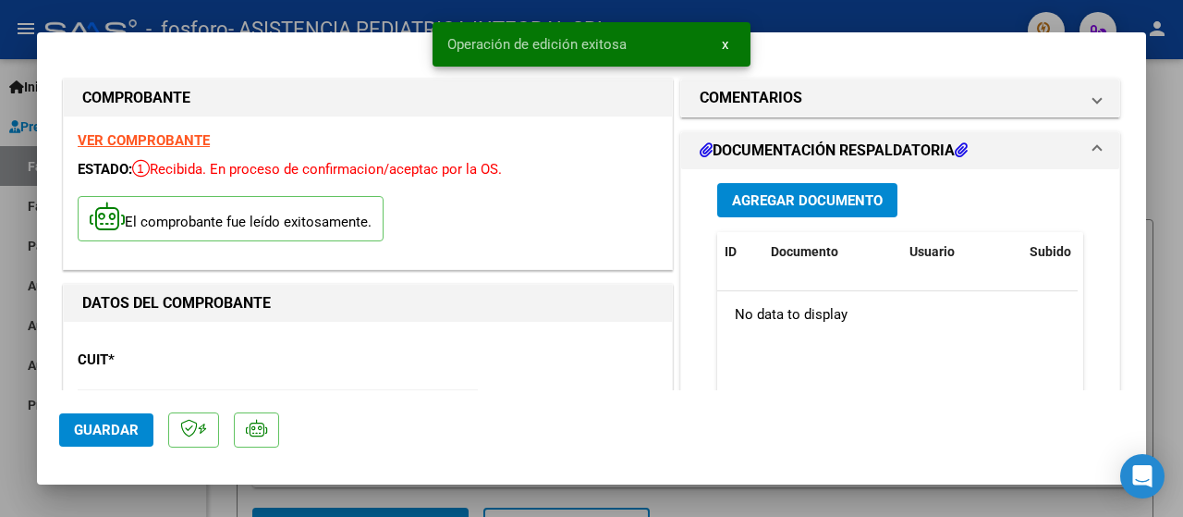
click at [804, 199] on span "Agregar Documento" at bounding box center [807, 200] width 151 height 17
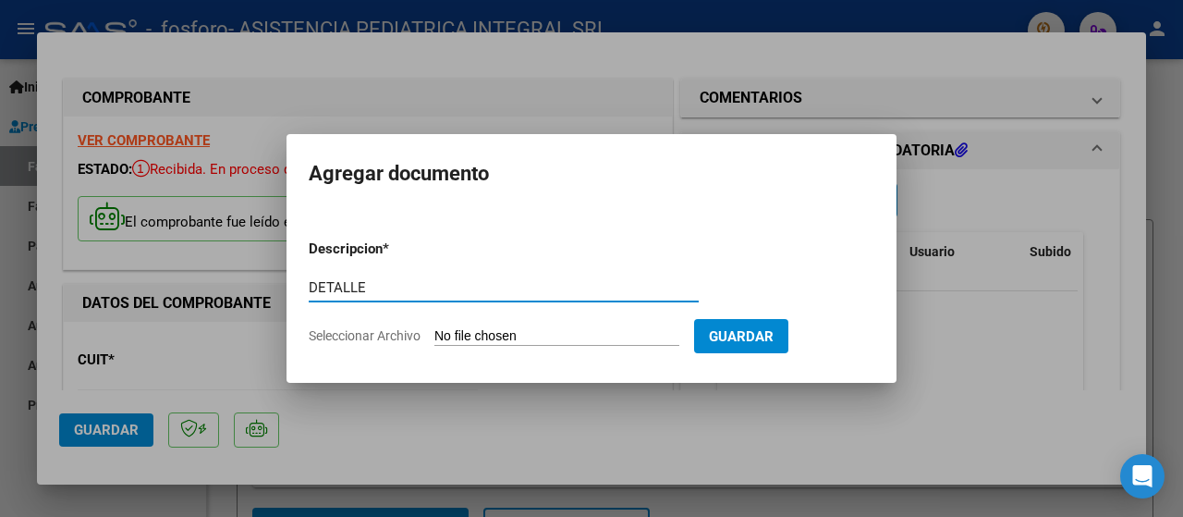
type input "DETALLE"
click at [410, 329] on span "Seleccionar Archivo" at bounding box center [365, 335] width 112 height 15
click at [435, 329] on input "Seleccionar Archivo" at bounding box center [557, 337] width 245 height 18
type input "C:\fakepath\[US_VEHICLE_IDENTIFICATION_NUMBER] DETALLE.pdf"
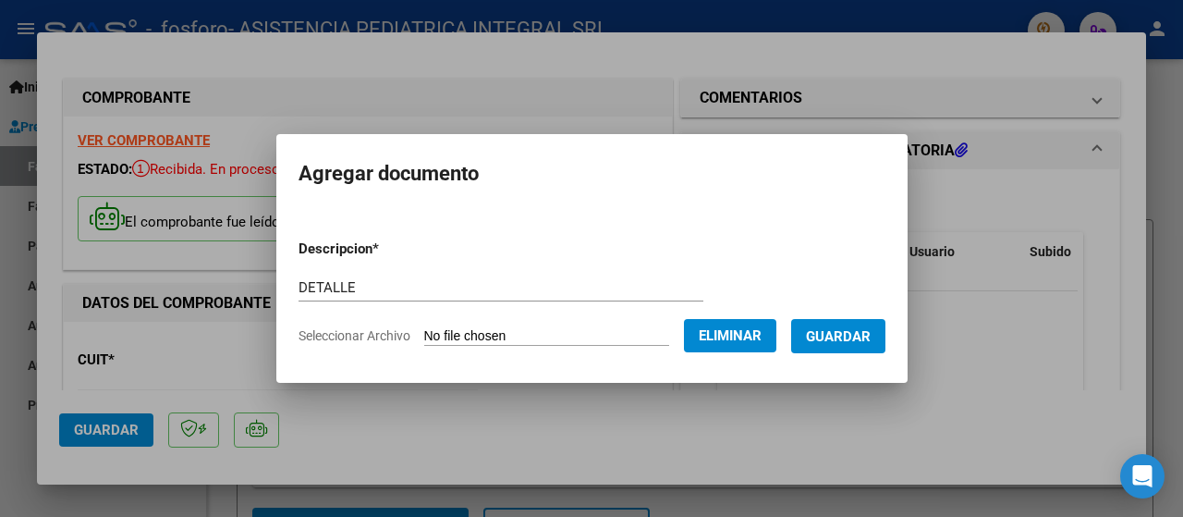
click at [843, 340] on span "Guardar" at bounding box center [838, 336] width 65 height 17
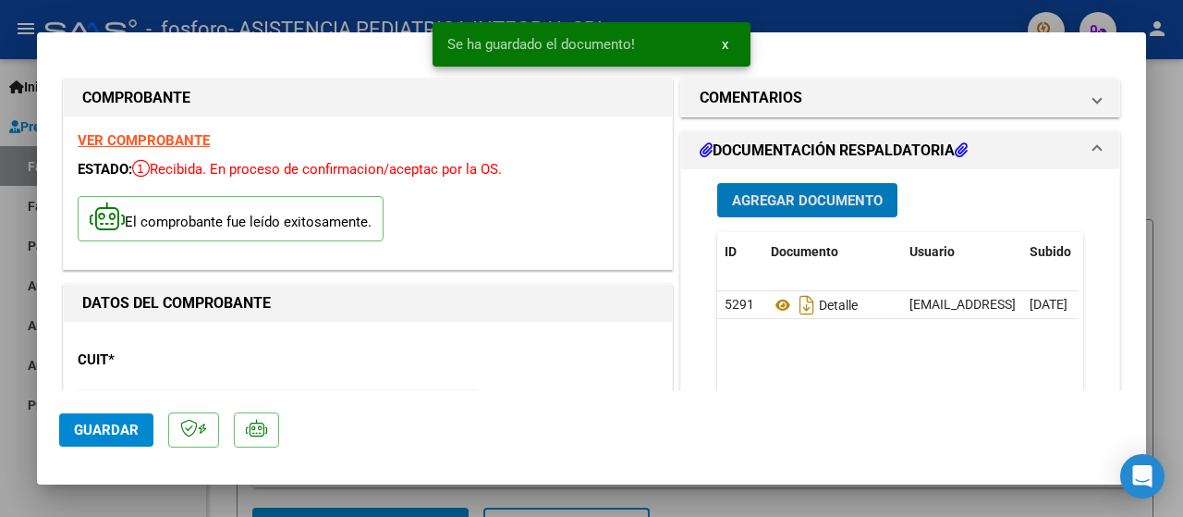
click at [780, 200] on span "Agregar Documento" at bounding box center [807, 200] width 151 height 17
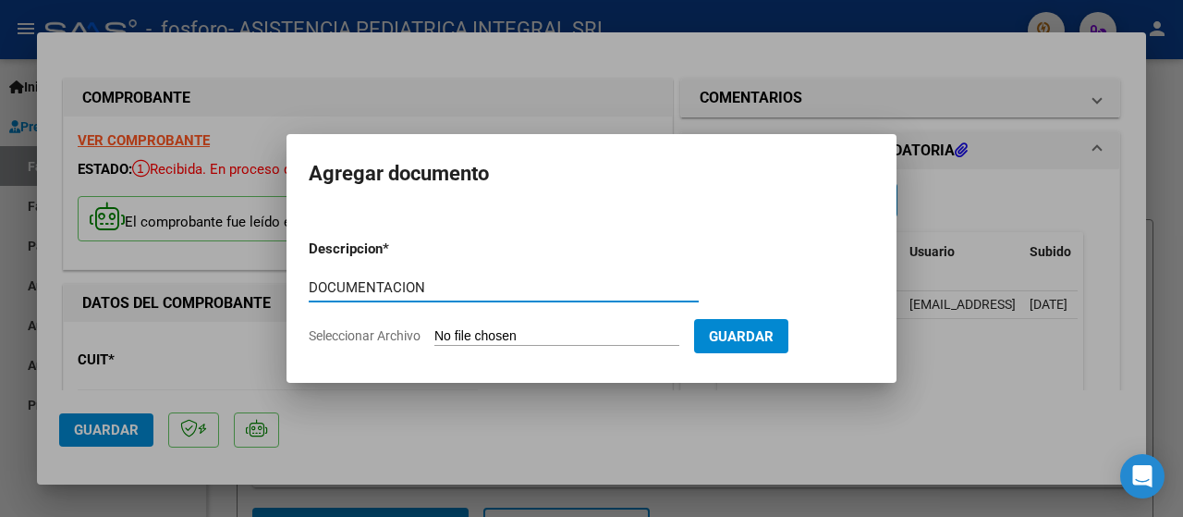
type input "DOCUMENTACION"
click at [401, 330] on span "Seleccionar Archivo" at bounding box center [365, 335] width 112 height 15
click at [435, 330] on input "Seleccionar Archivo" at bounding box center [557, 337] width 245 height 18
type input "C:\fakepath\[US_VEHICLE_IDENTIFICATION_NUMBER] DOCUMENTACION.pdf"
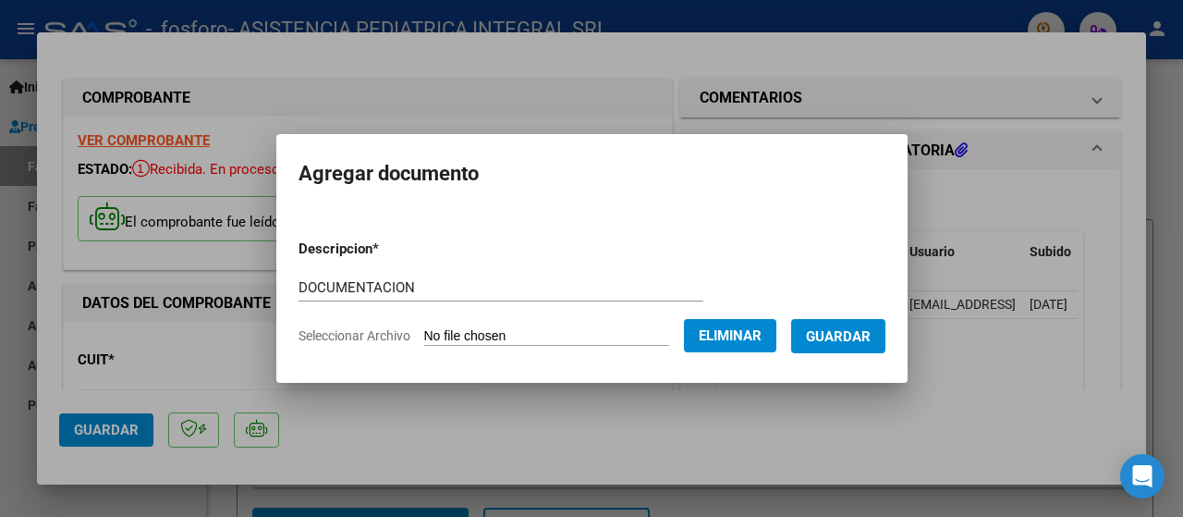
click at [843, 338] on span "Guardar" at bounding box center [838, 336] width 65 height 17
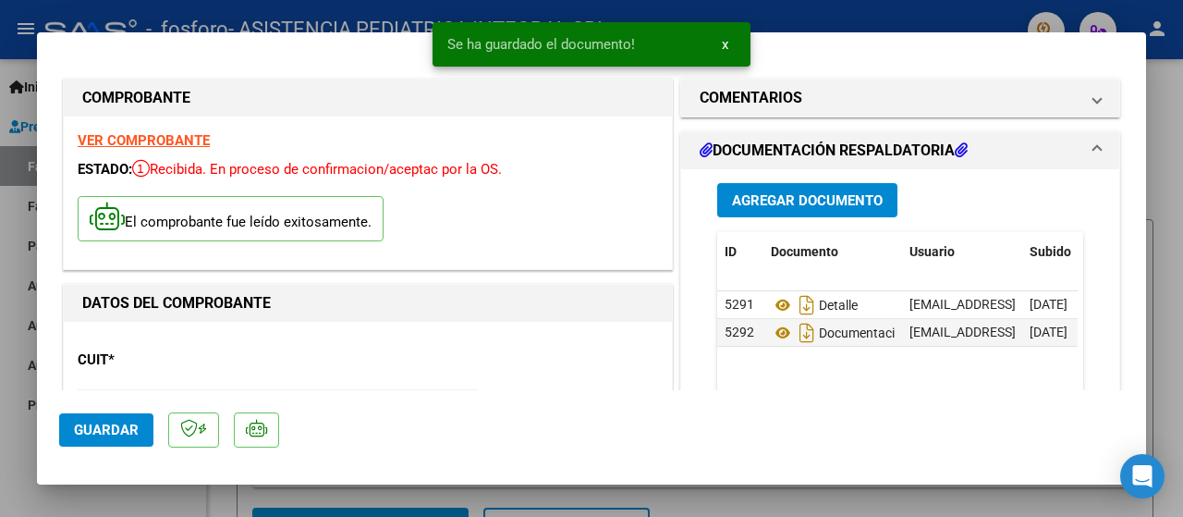
click at [187, 500] on div at bounding box center [591, 258] width 1183 height 517
